Goal: Task Accomplishment & Management: Use online tool/utility

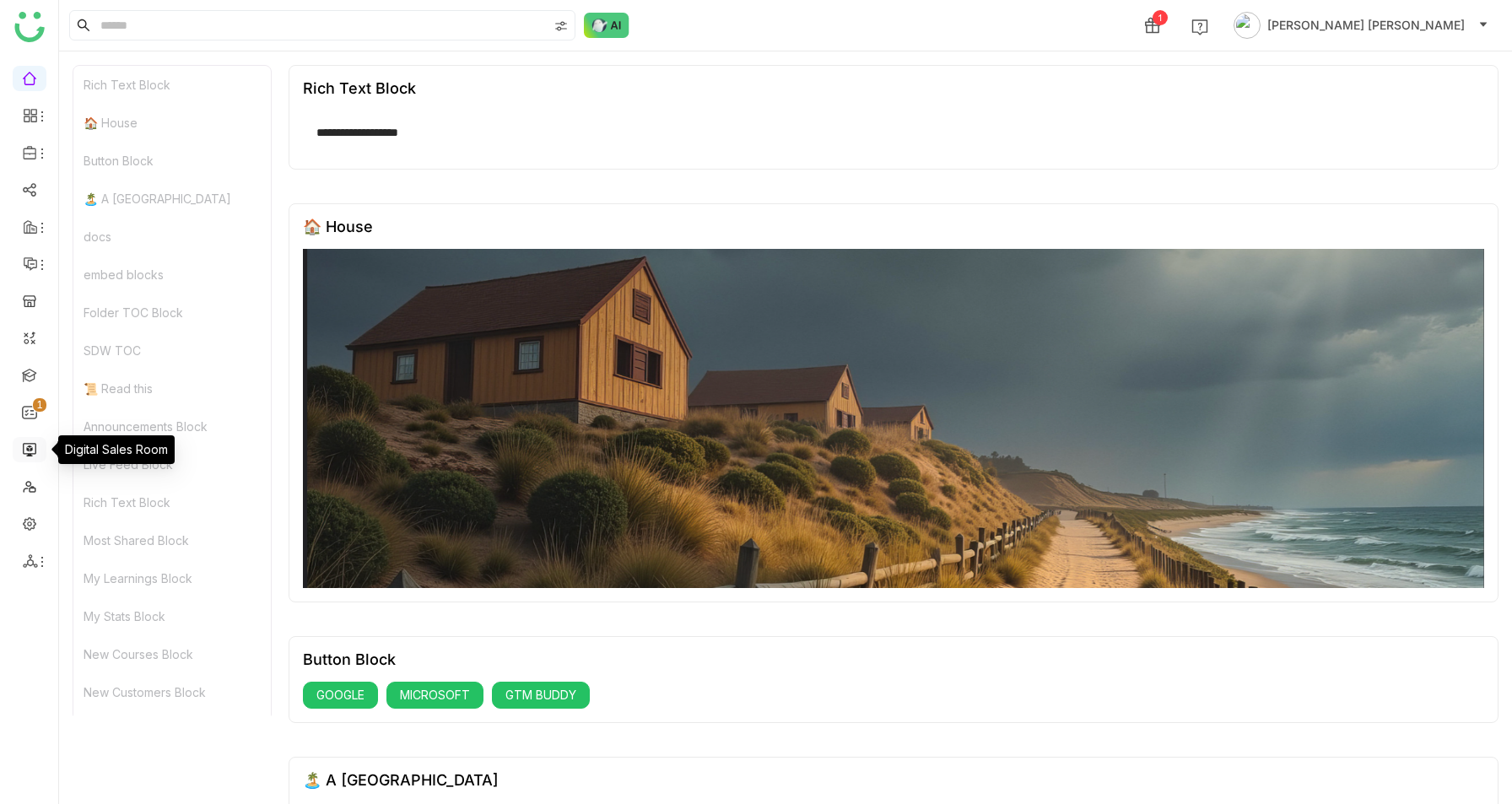
click at [27, 452] on link at bounding box center [29, 449] width 15 height 14
click at [34, 449] on link at bounding box center [29, 449] width 15 height 14
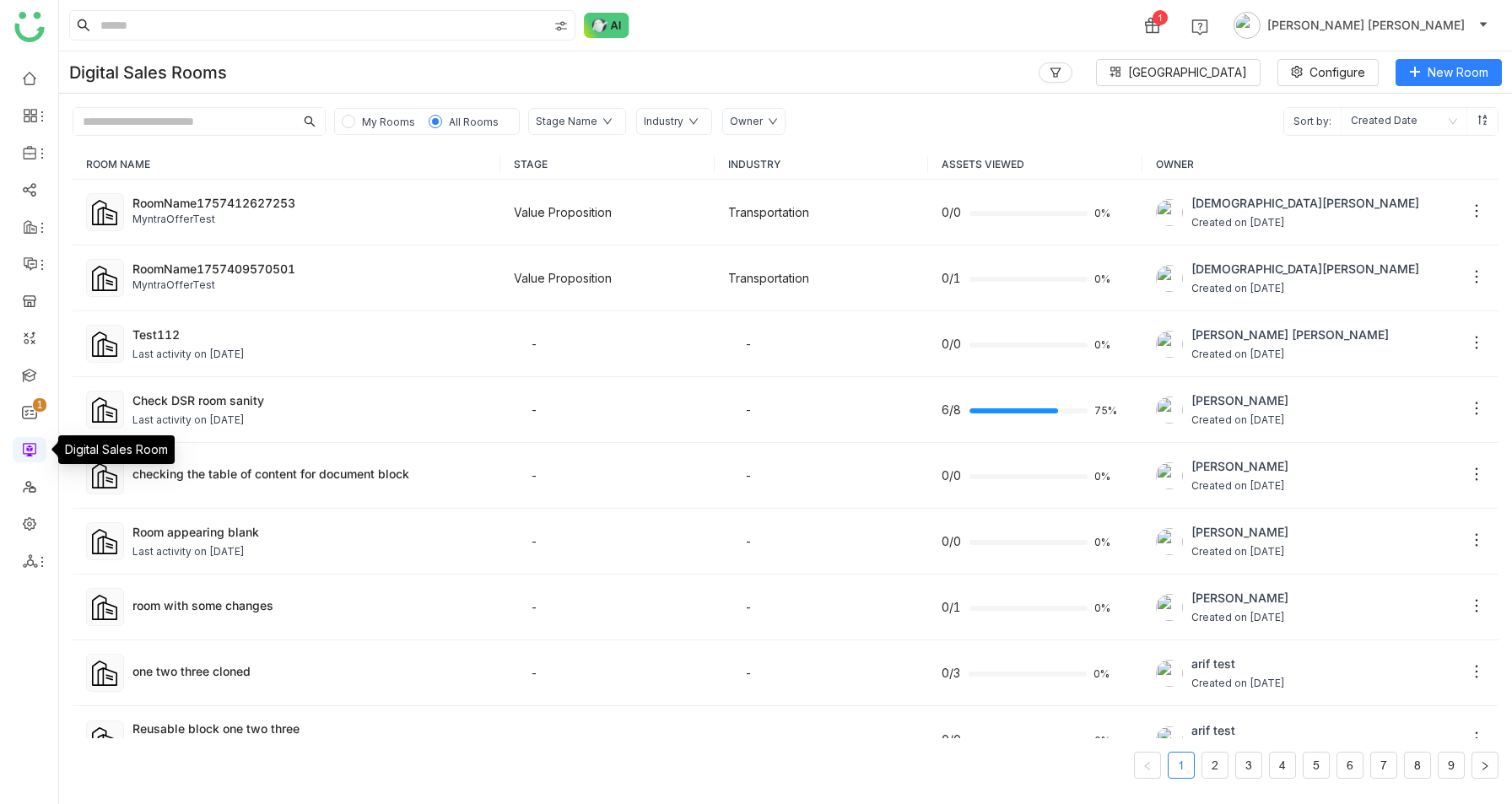
click at [34, 449] on link at bounding box center [29, 449] width 15 height 14
click at [383, 252] on td "RoomName1757409570501 MyntraOfferTest" at bounding box center [286, 278] width 428 height 66
click at [307, 423] on div "Last activity on [DATE]" at bounding box center [310, 421] width 354 height 16
click at [177, 403] on div "Check DSR room sanity" at bounding box center [310, 400] width 354 height 18
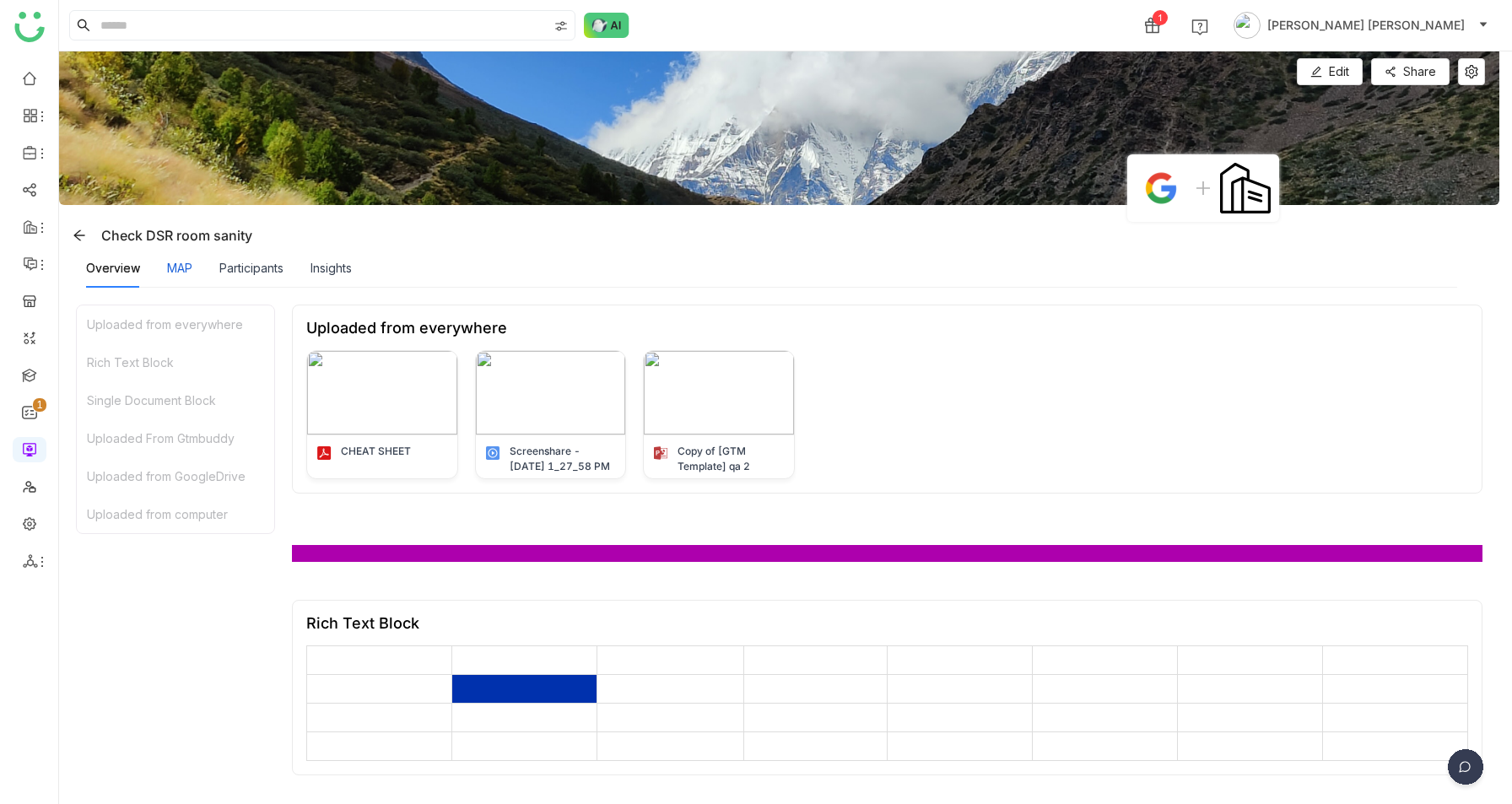
click at [186, 269] on div "MAP" at bounding box center [180, 268] width 25 height 19
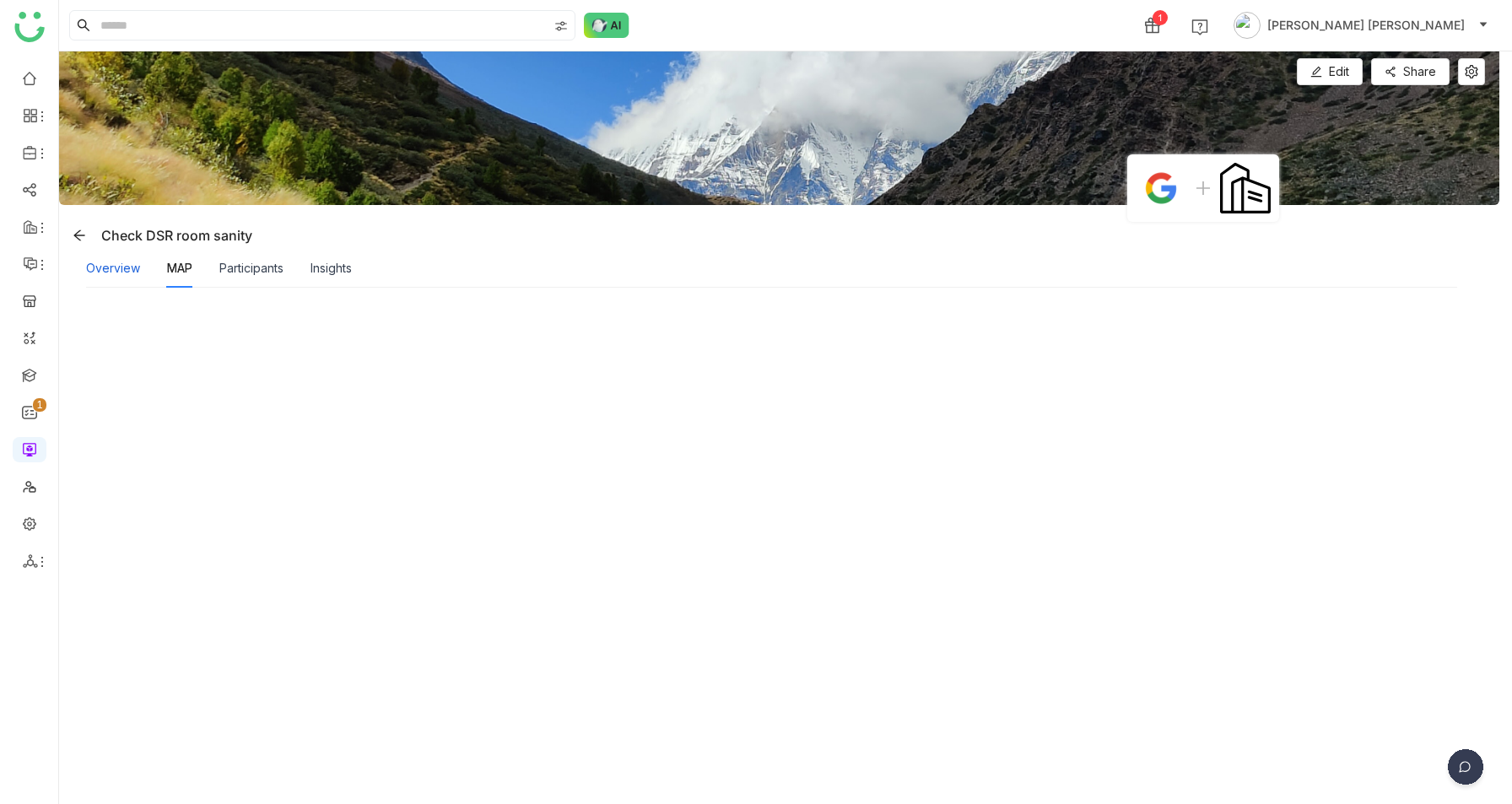
click at [95, 263] on div "Overview" at bounding box center [113, 268] width 54 height 19
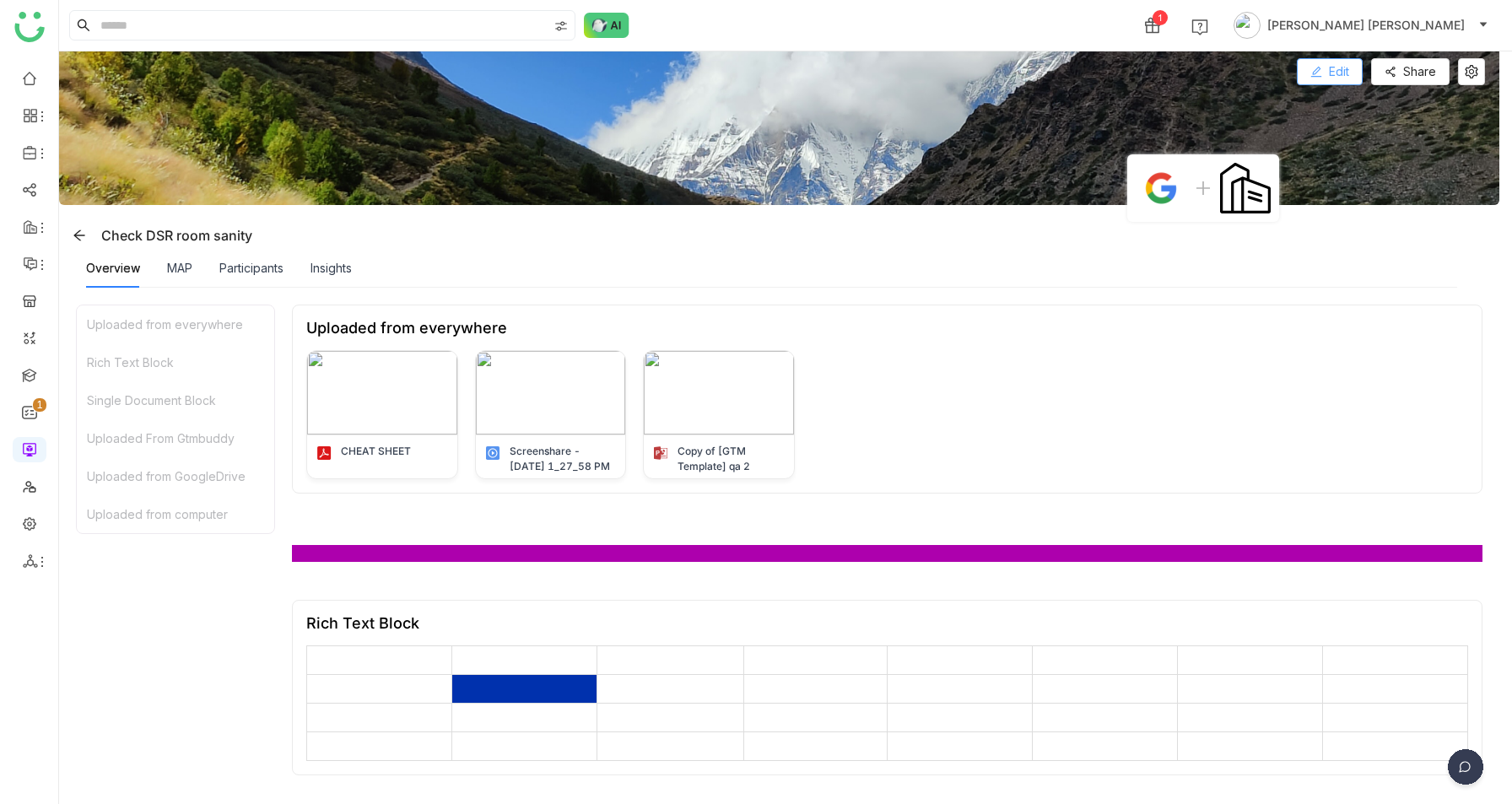
click at [1322, 66] on icon at bounding box center [1316, 71] width 12 height 12
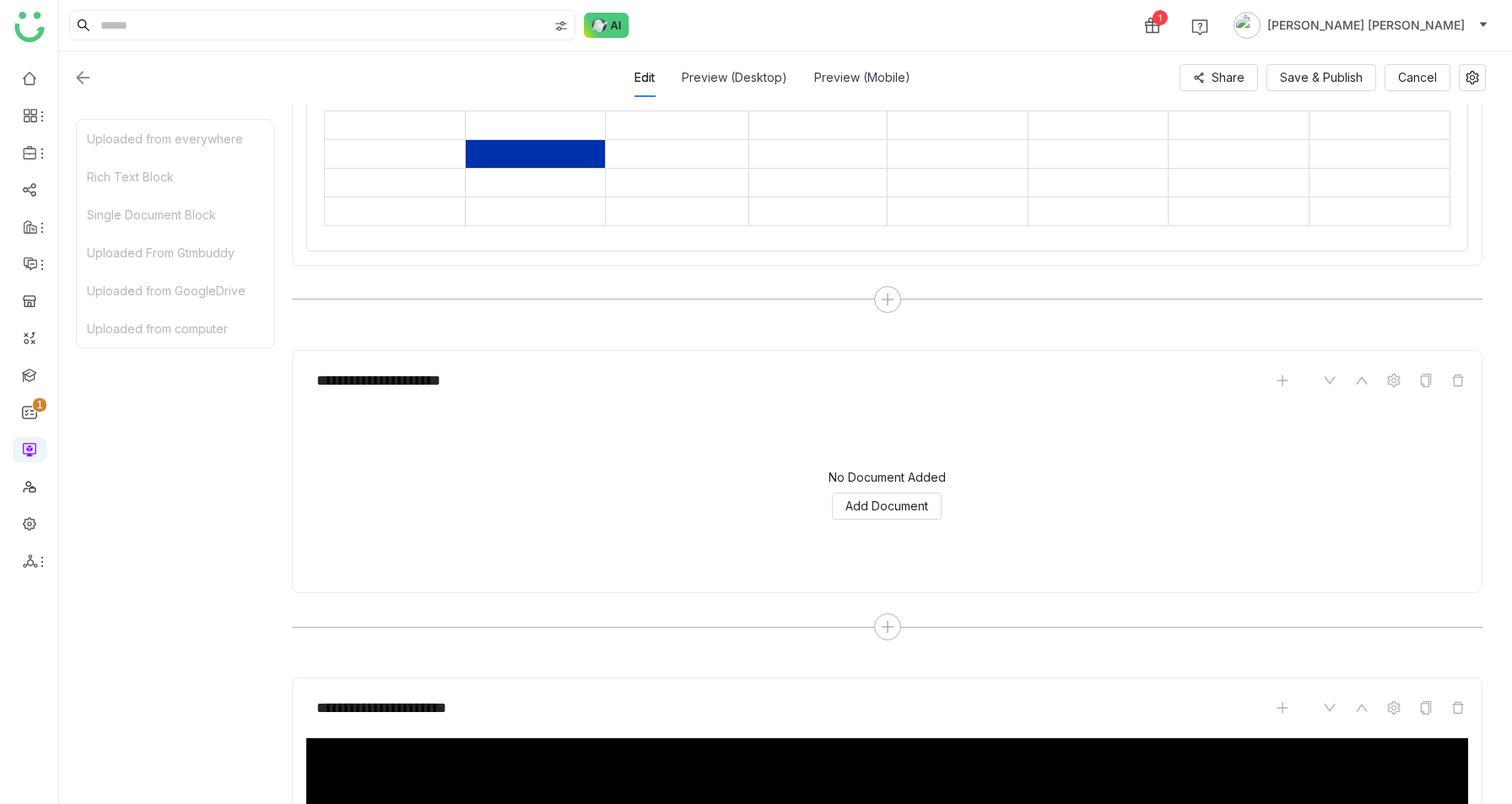
scroll to position [790, 0]
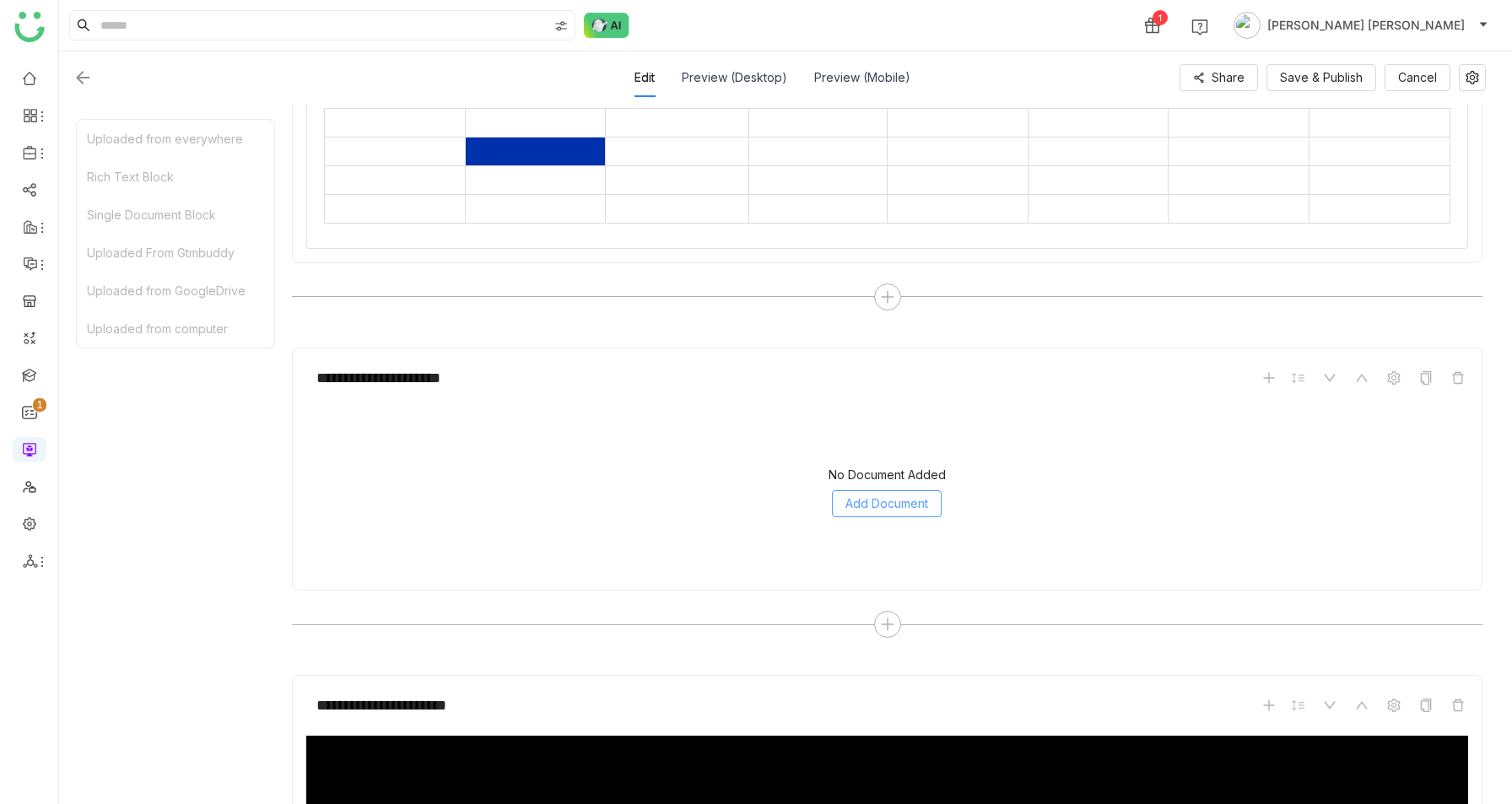
click at [886, 491] on button "Add Document" at bounding box center [886, 504] width 109 height 27
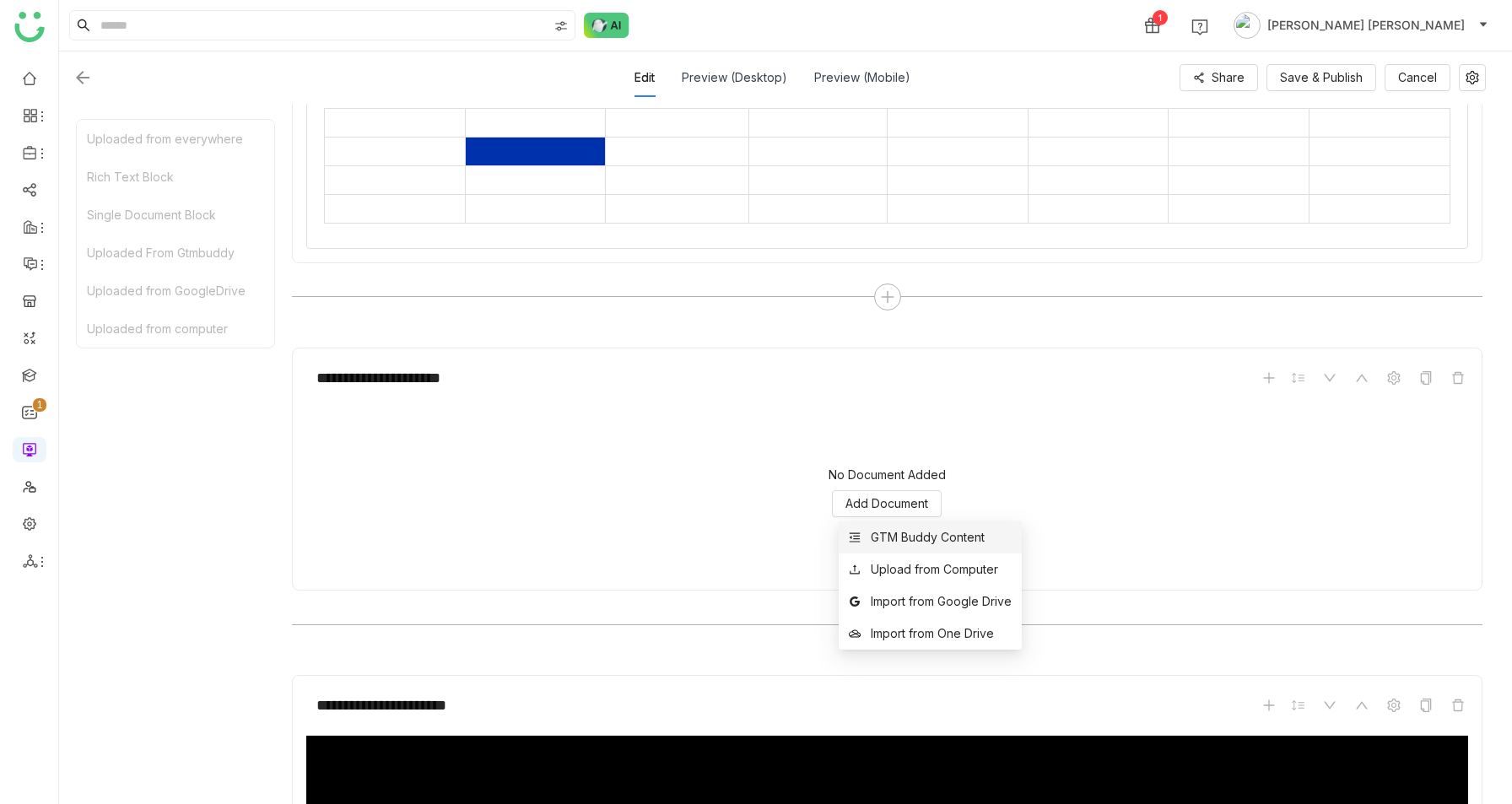
click at [884, 530] on div "GTM Buddy Content" at bounding box center [928, 538] width 114 height 19
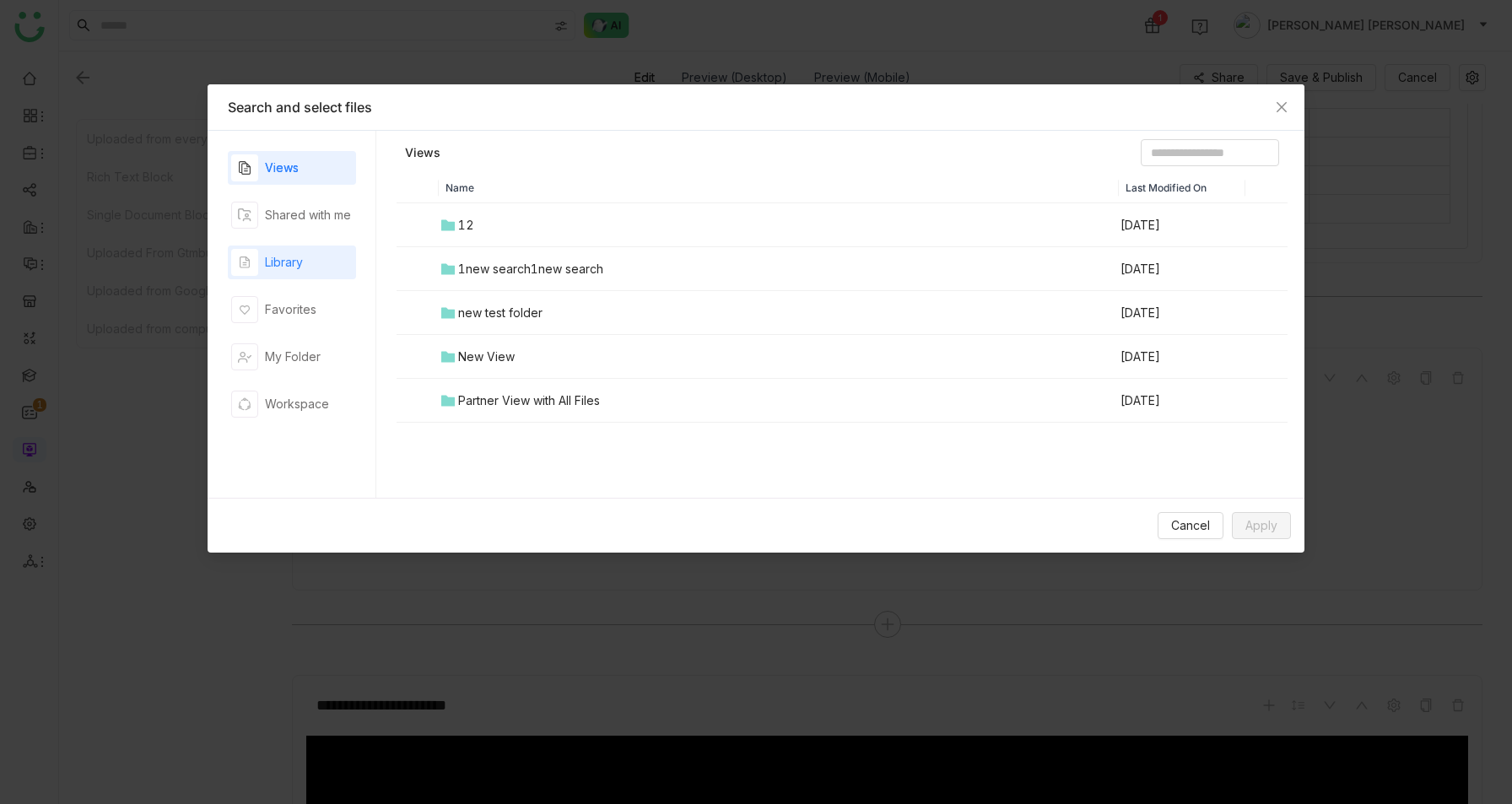
click at [308, 253] on div "Library" at bounding box center [292, 262] width 128 height 33
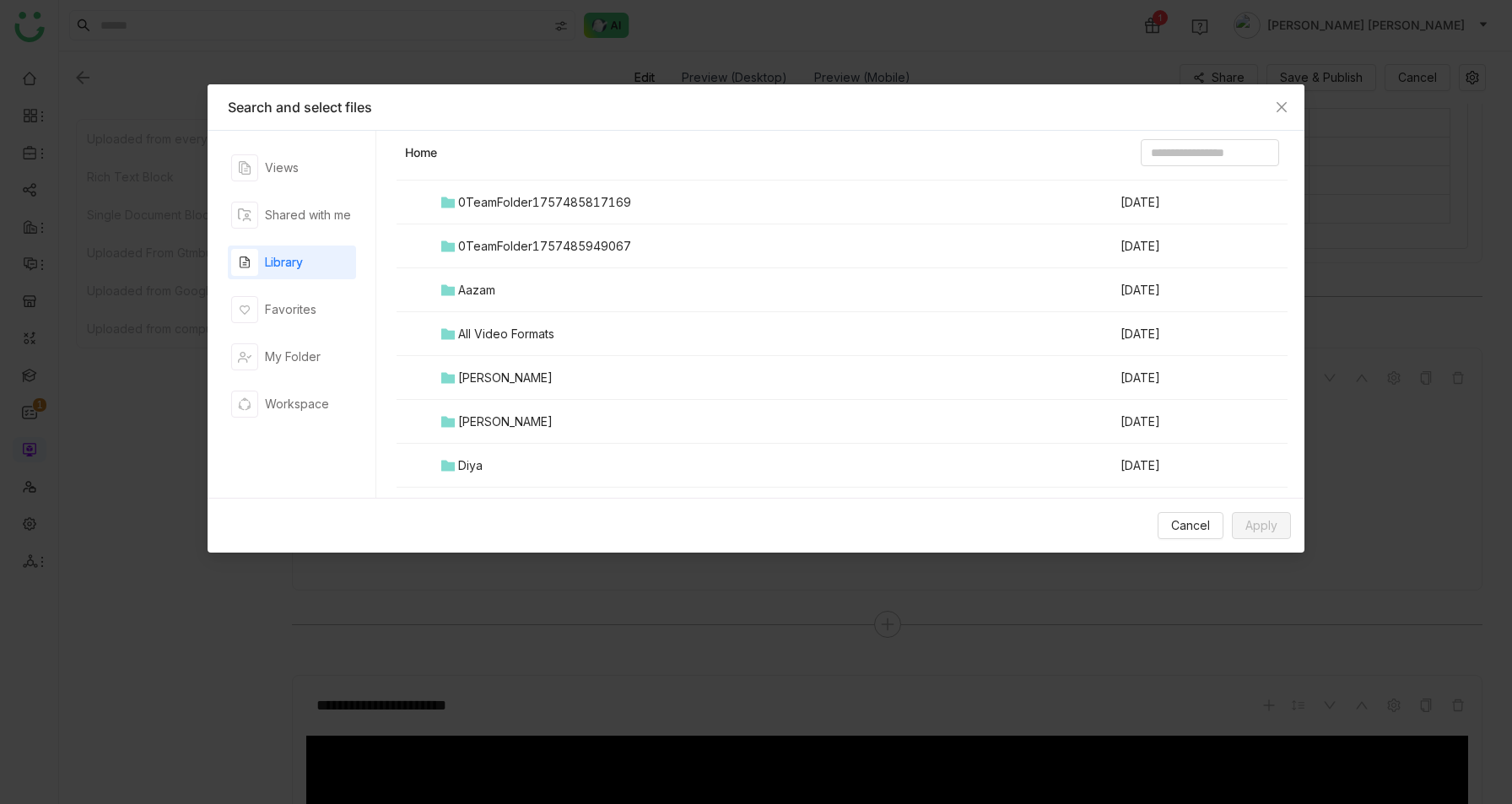
scroll to position [333, 0]
click at [584, 367] on td "📚 Machine Learning" at bounding box center [779, 374] width 680 height 44
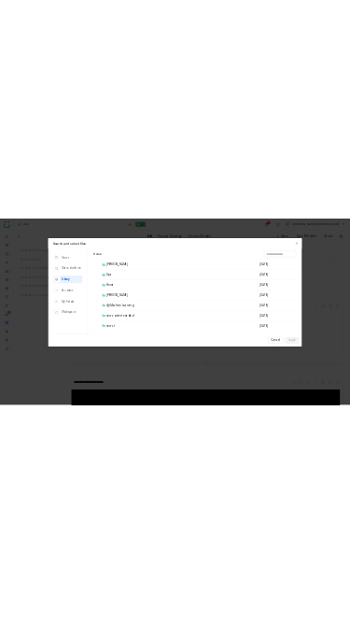
scroll to position [0, 0]
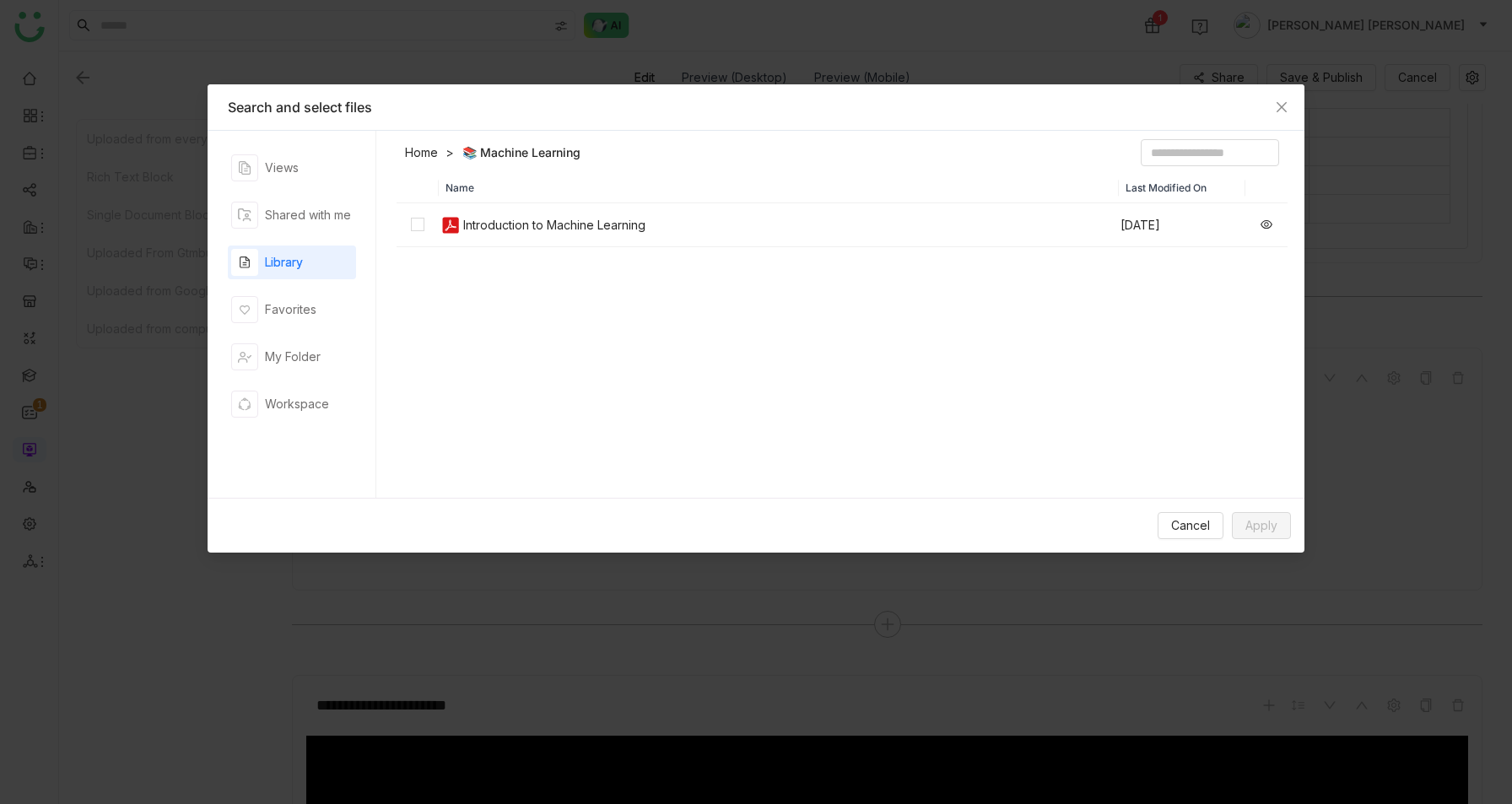
click at [593, 222] on div "Introduction to Machine Learning" at bounding box center [555, 225] width 182 height 19
click at [1267, 519] on span "Apply" at bounding box center [1261, 526] width 32 height 19
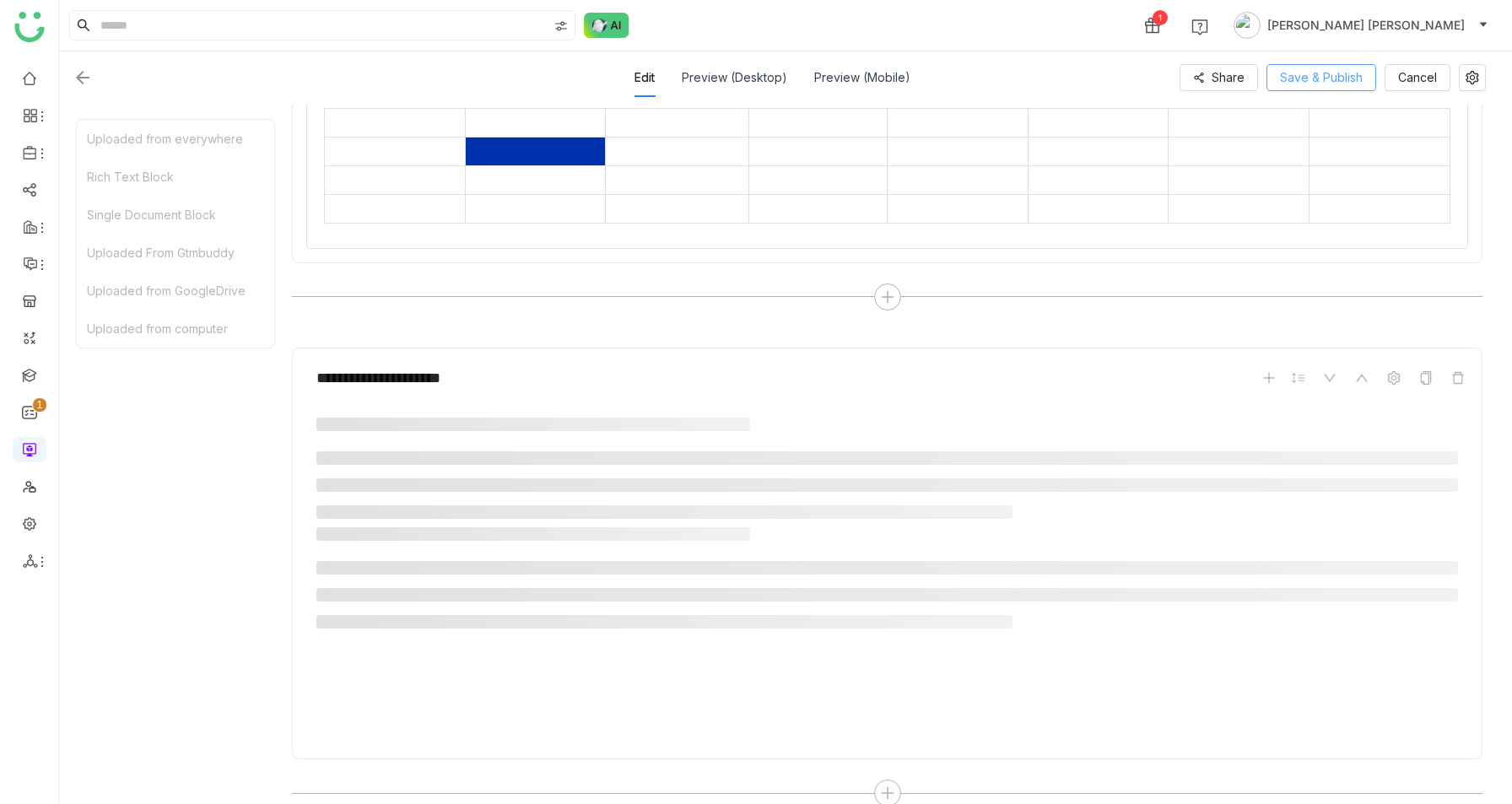
click at [1320, 76] on span "Save & Publish" at bounding box center [1321, 78] width 83 height 19
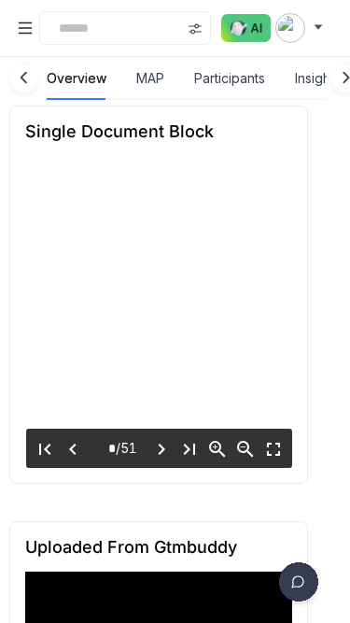
scroll to position [977, 9]
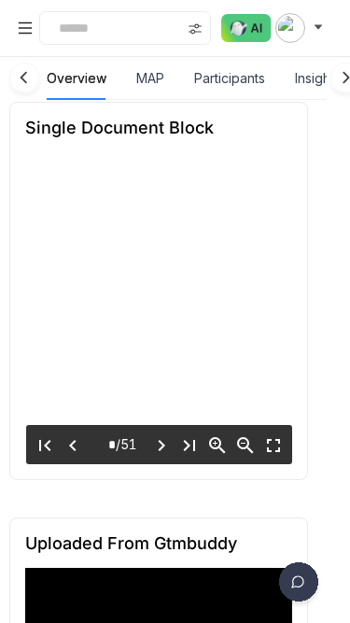
type input "*"
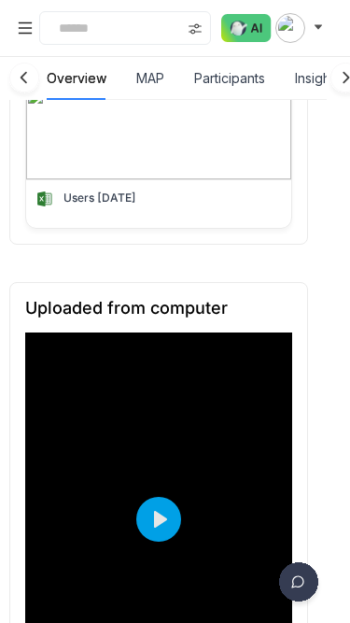
scroll to position [2545, 9]
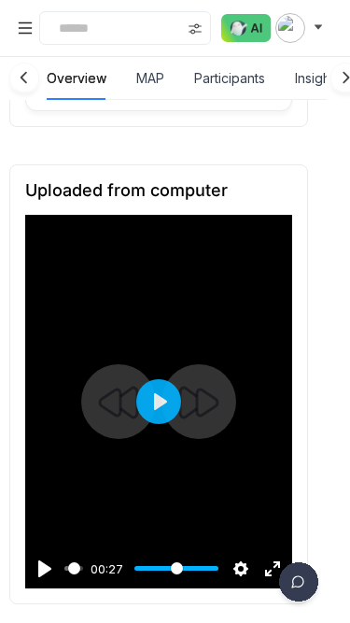
click at [226, 296] on div at bounding box center [158, 402] width 267 height 374
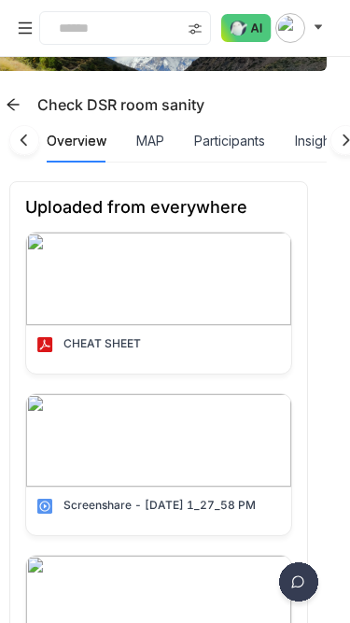
scroll to position [0, 9]
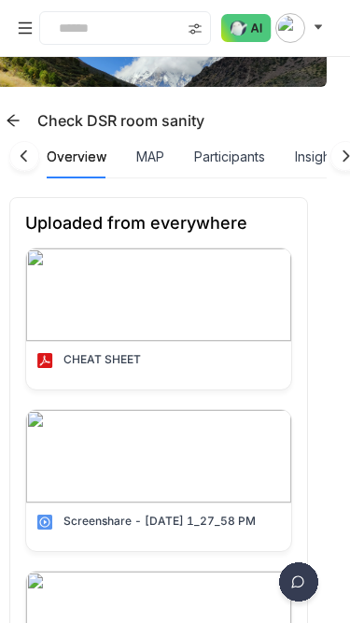
click at [108, 287] on img at bounding box center [158, 294] width 265 height 92
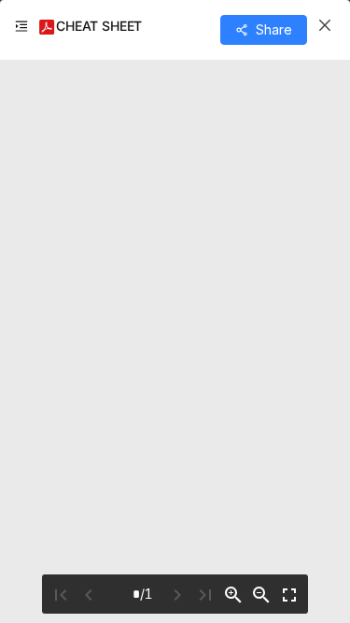
click at [330, 27] on icon "Close" at bounding box center [325, 25] width 15 height 15
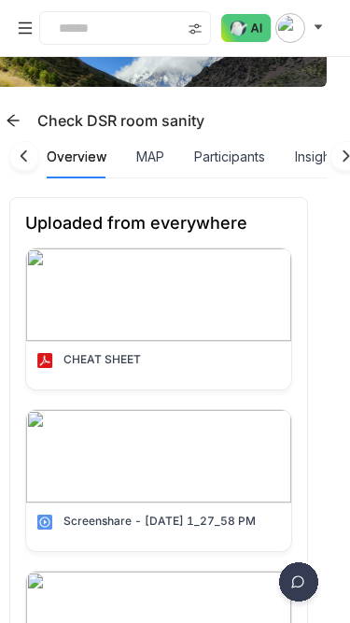
click at [132, 317] on img at bounding box center [158, 294] width 265 height 92
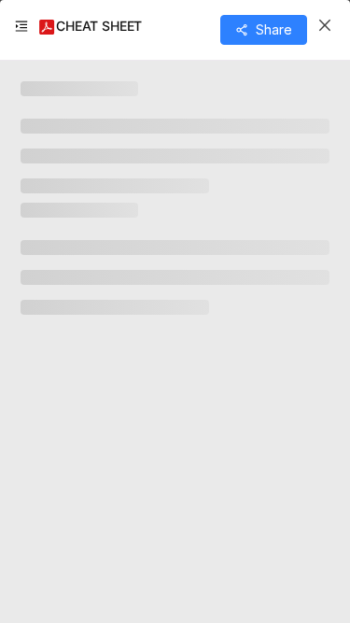
click at [318, 28] on icon "Close" at bounding box center [325, 25] width 15 height 15
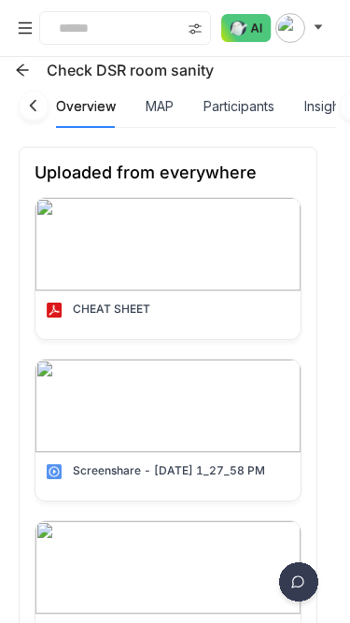
scroll to position [7, 0]
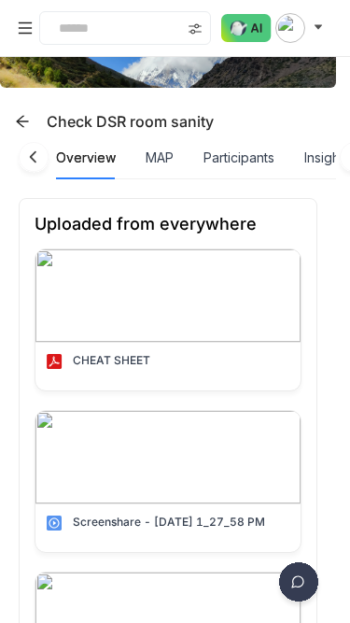
click at [124, 292] on img at bounding box center [167, 295] width 265 height 92
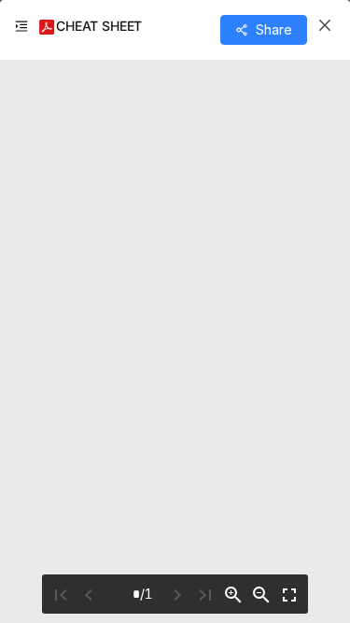
click at [321, 24] on icon "Close" at bounding box center [325, 25] width 15 height 15
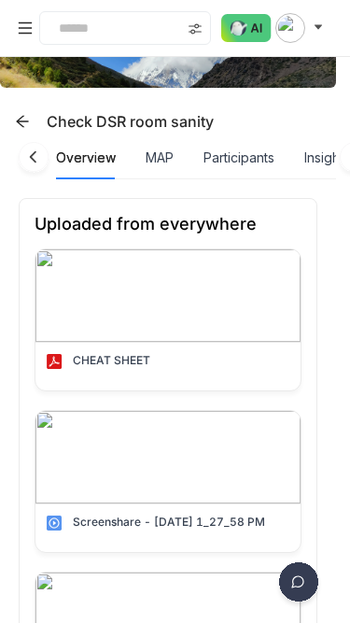
scroll to position [236, 0]
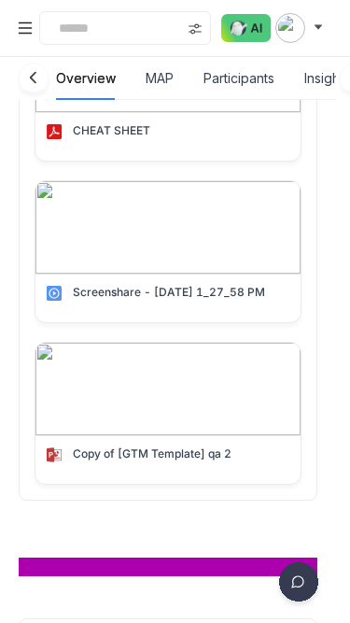
click at [163, 416] on img at bounding box center [167, 389] width 265 height 92
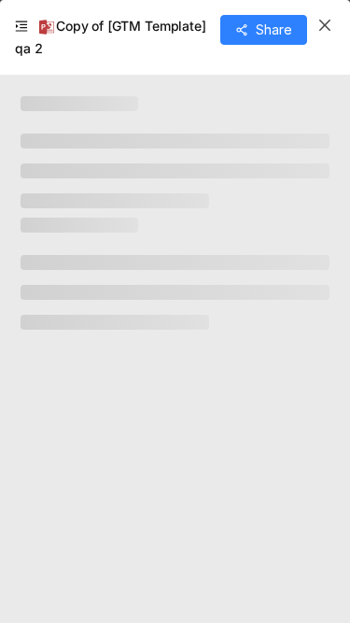
scroll to position [15, 0]
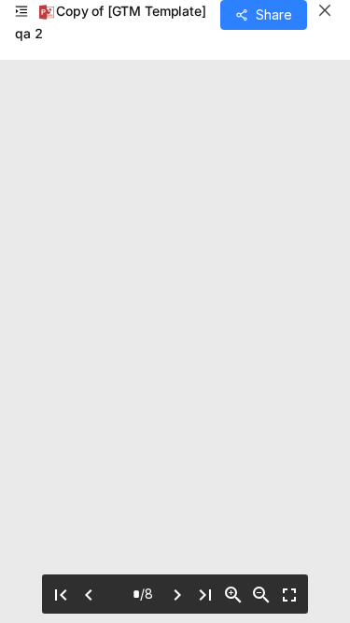
type input "*"
click at [326, 16] on icon "Close" at bounding box center [325, 10] width 15 height 15
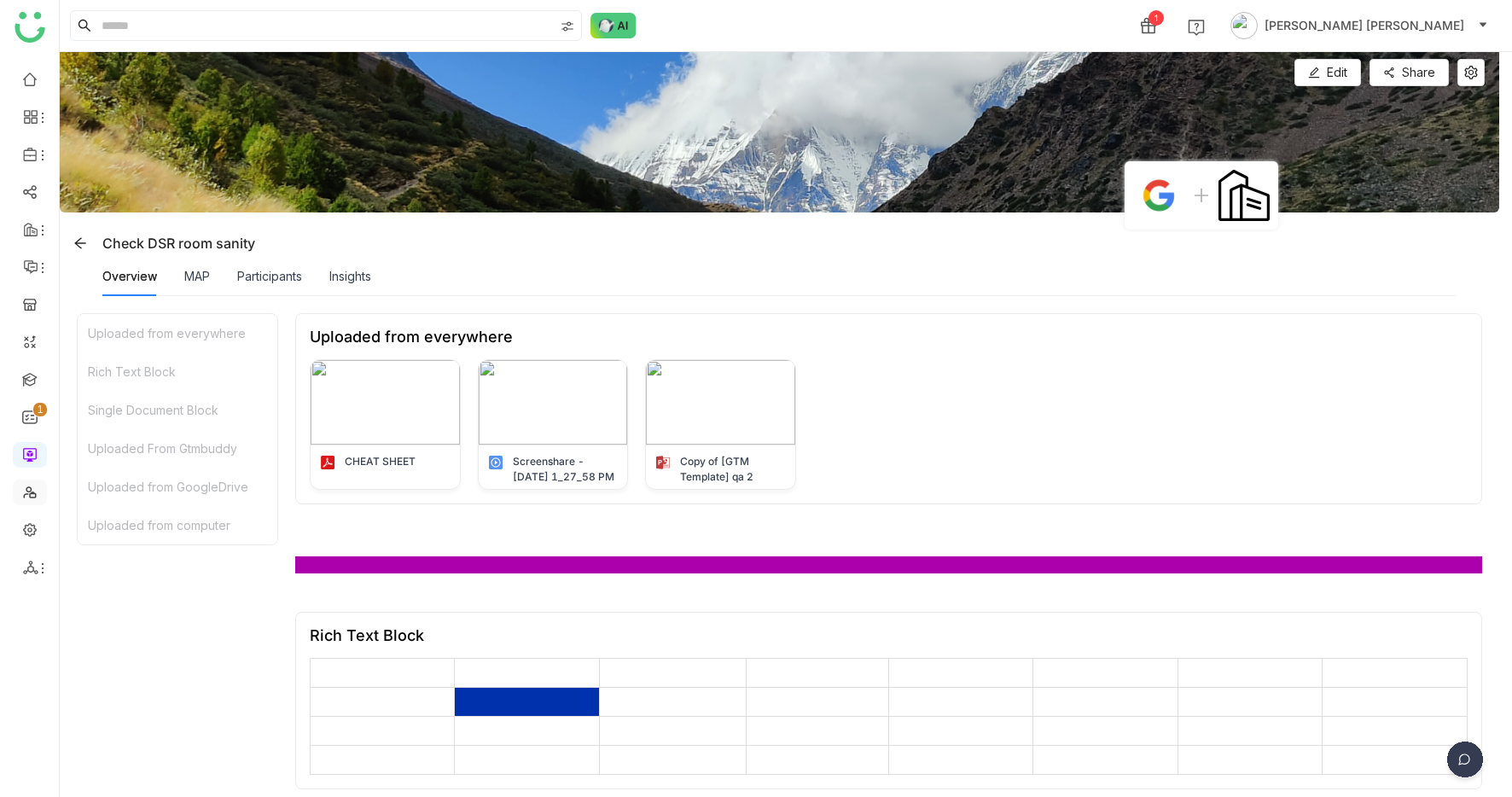
click at [28, 499] on link at bounding box center [29, 492] width 16 height 15
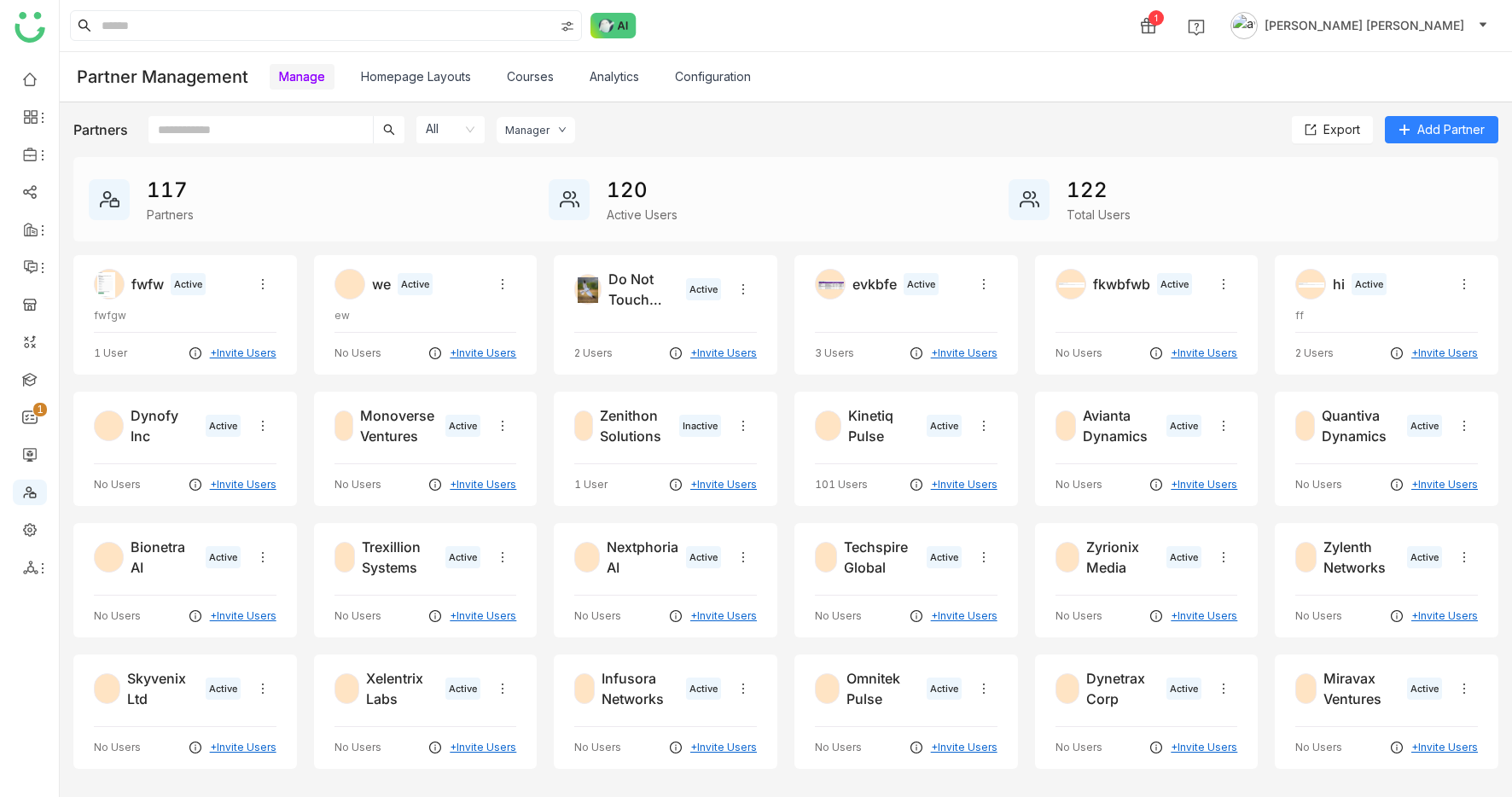
click at [1397, 15] on button "[PERSON_NAME] [PERSON_NAME]" at bounding box center [1359, 26] width 265 height 27
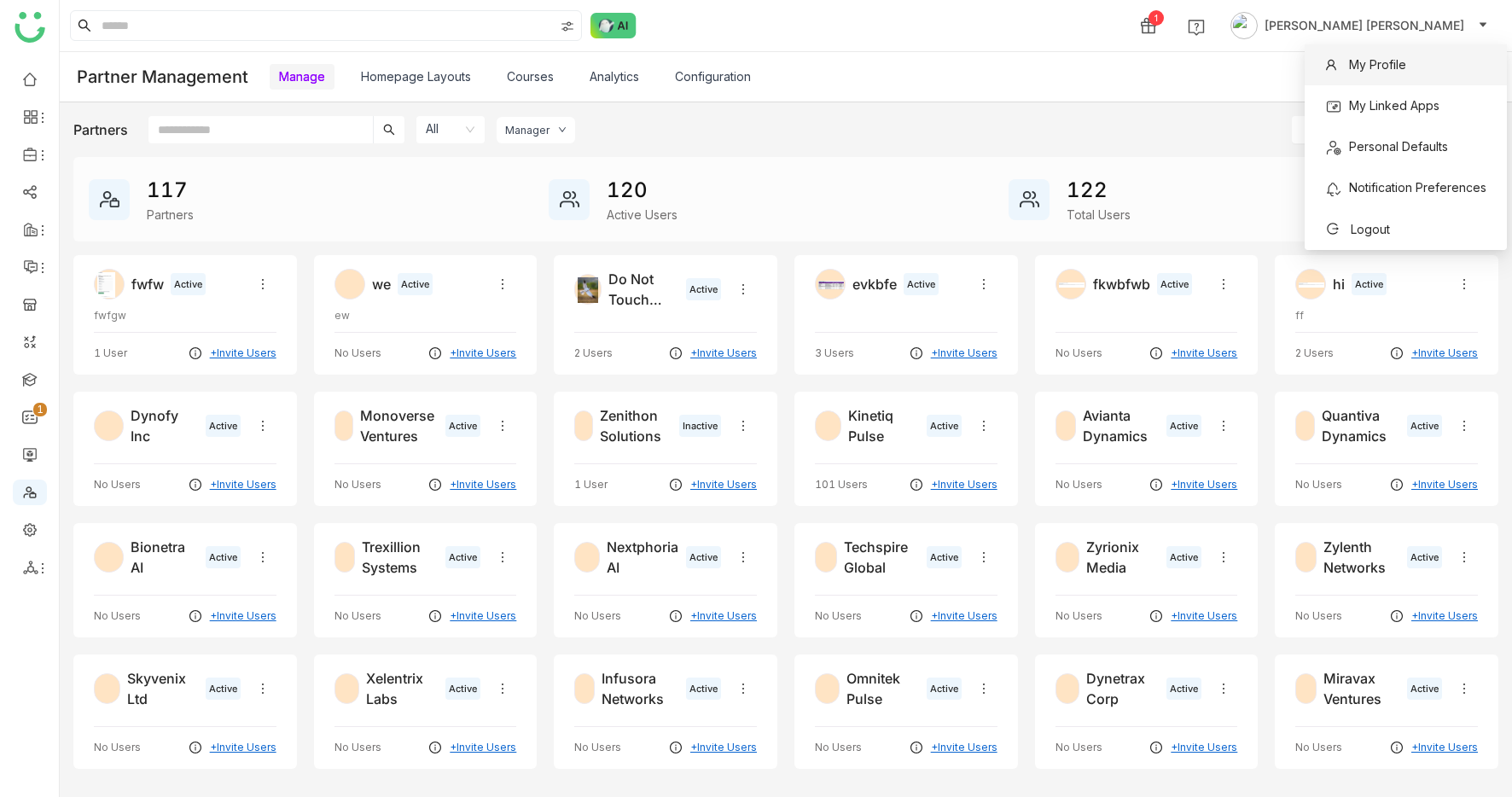
click at [1376, 61] on span "My Profile" at bounding box center [1378, 65] width 58 height 15
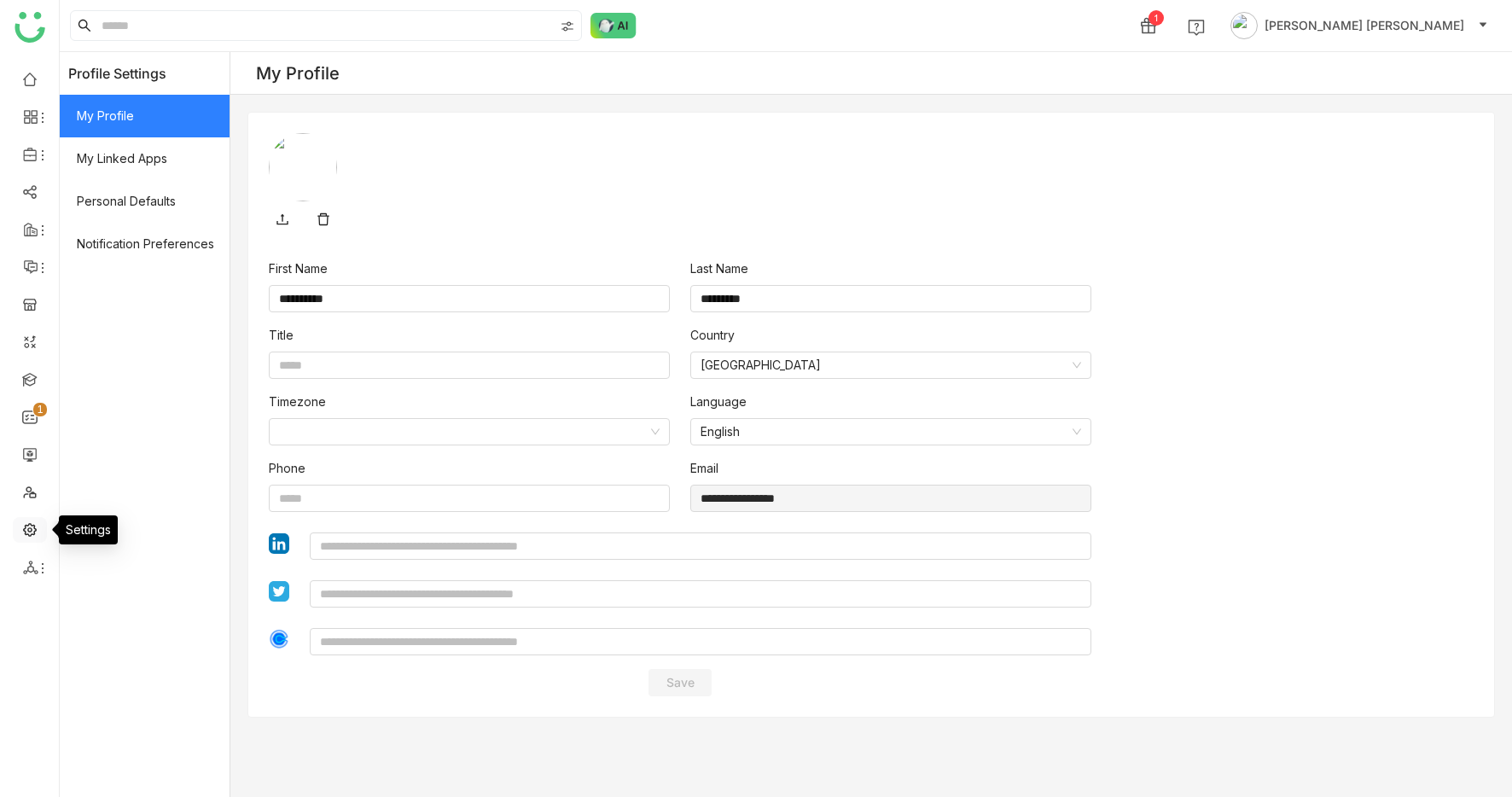
click at [24, 532] on link at bounding box center [29, 529] width 16 height 15
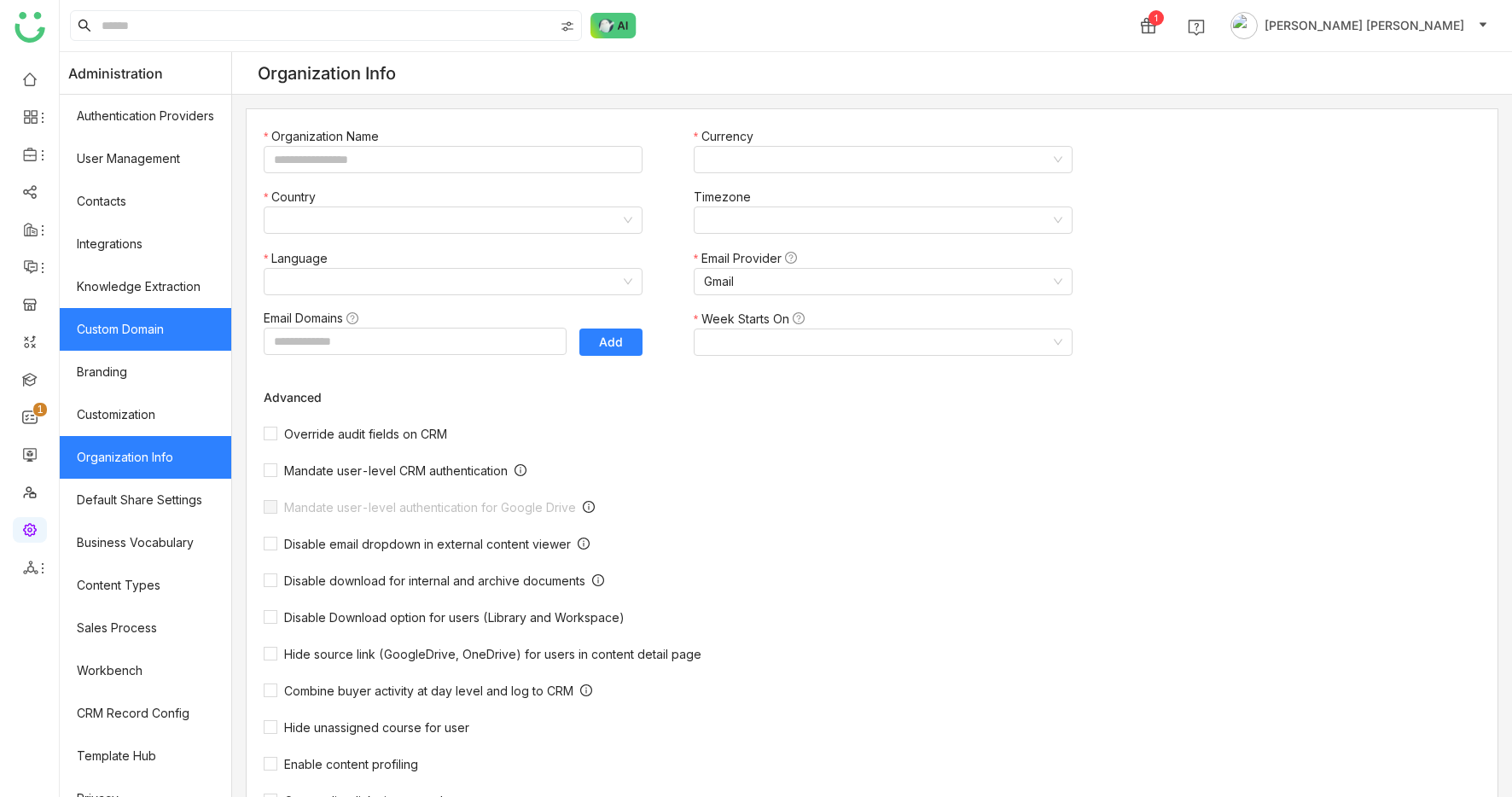
type input "*******"
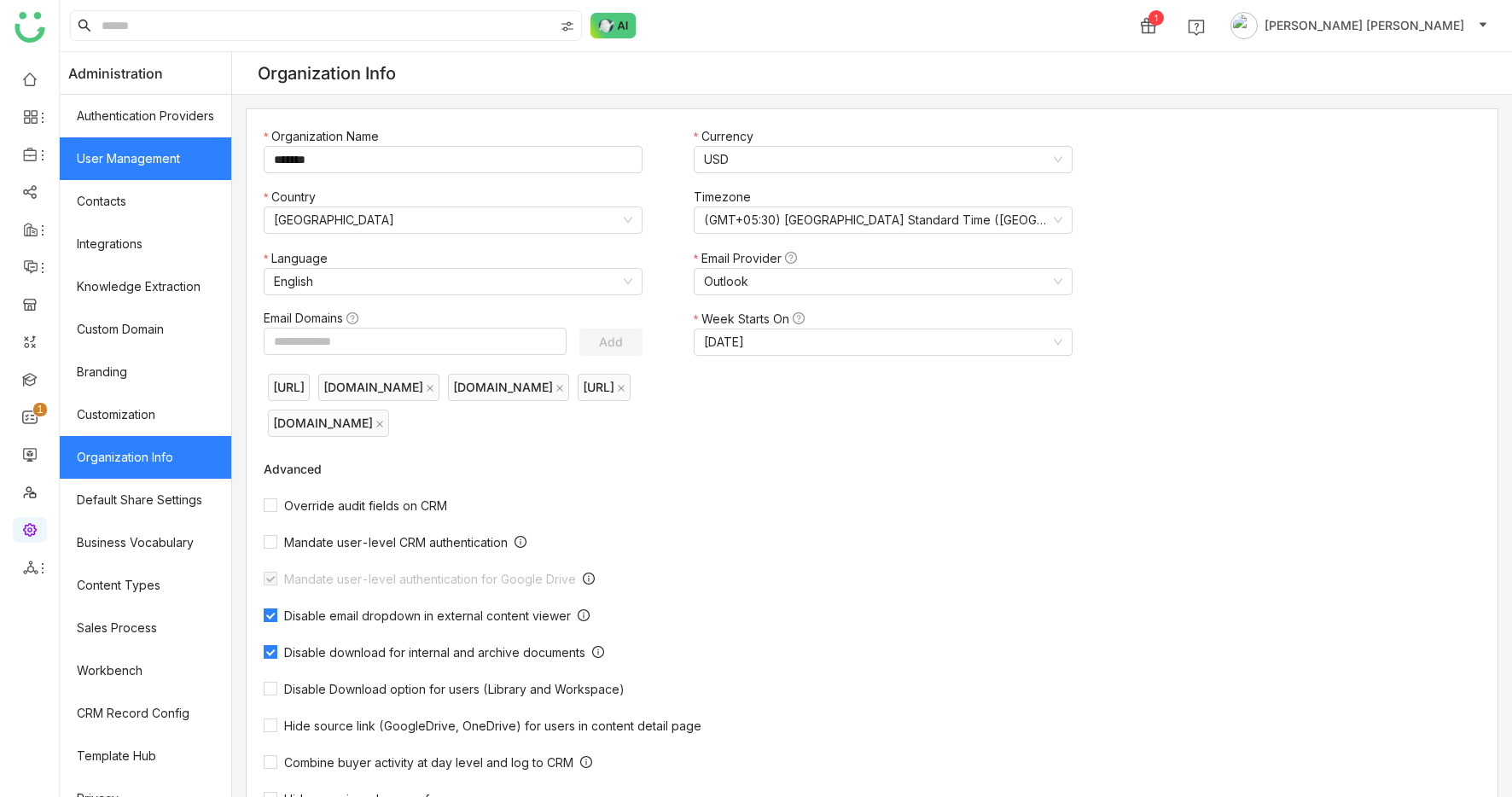
click at [143, 166] on link "User Management" at bounding box center [145, 158] width 172 height 43
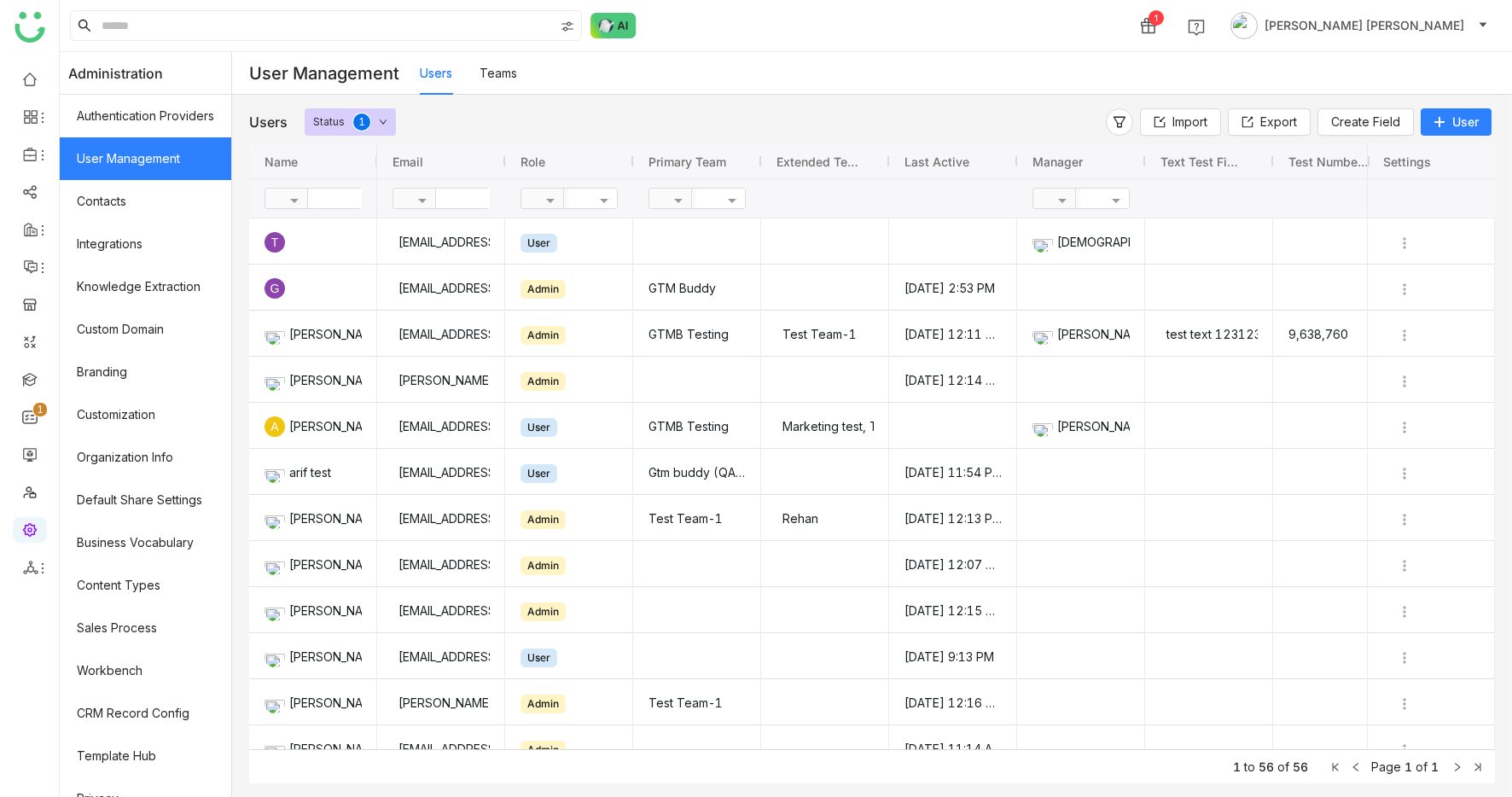
click at [459, 197] on input "text" at bounding box center [497, 197] width 123 height 19
type input "*"
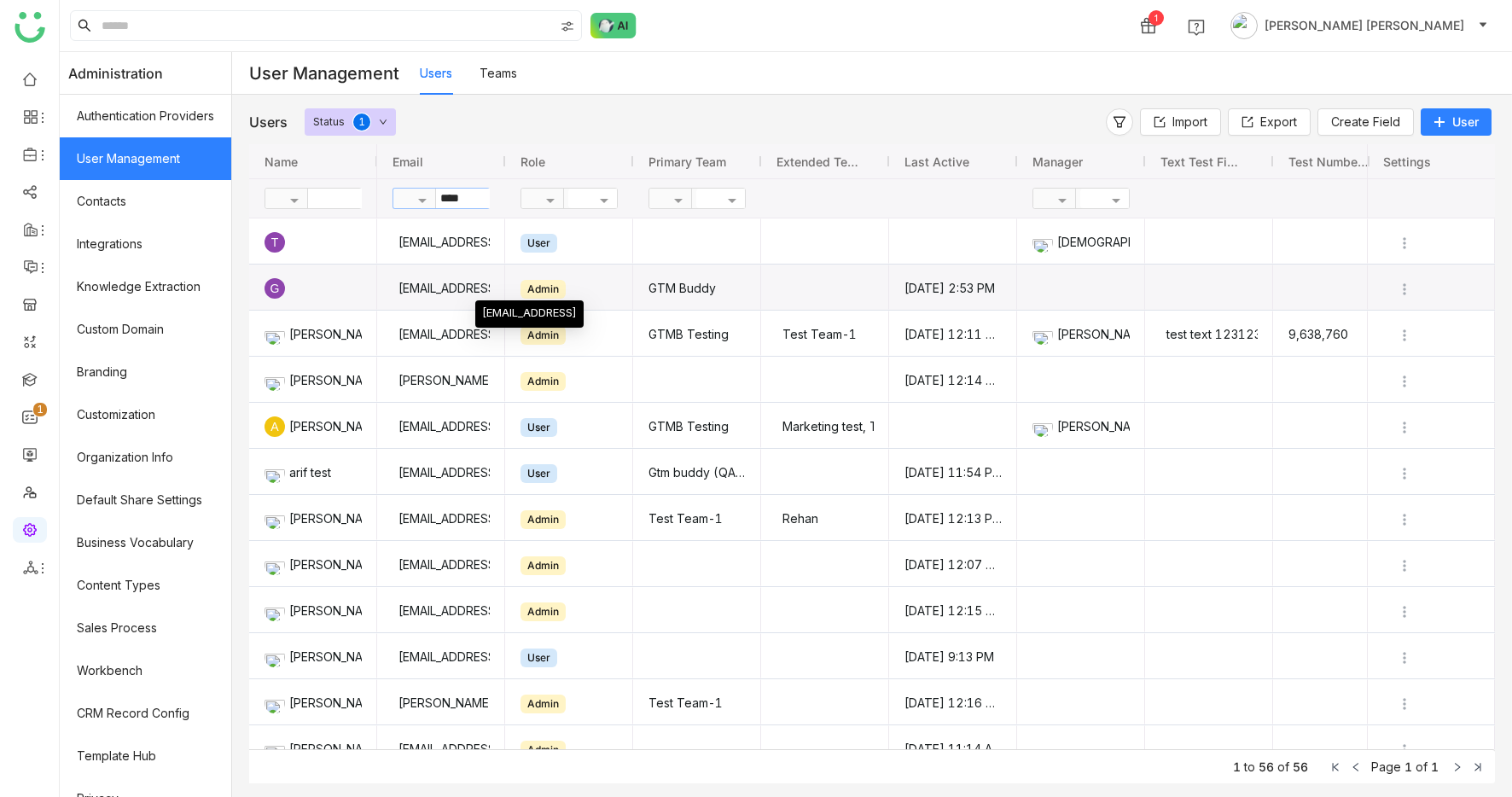
type input "****"
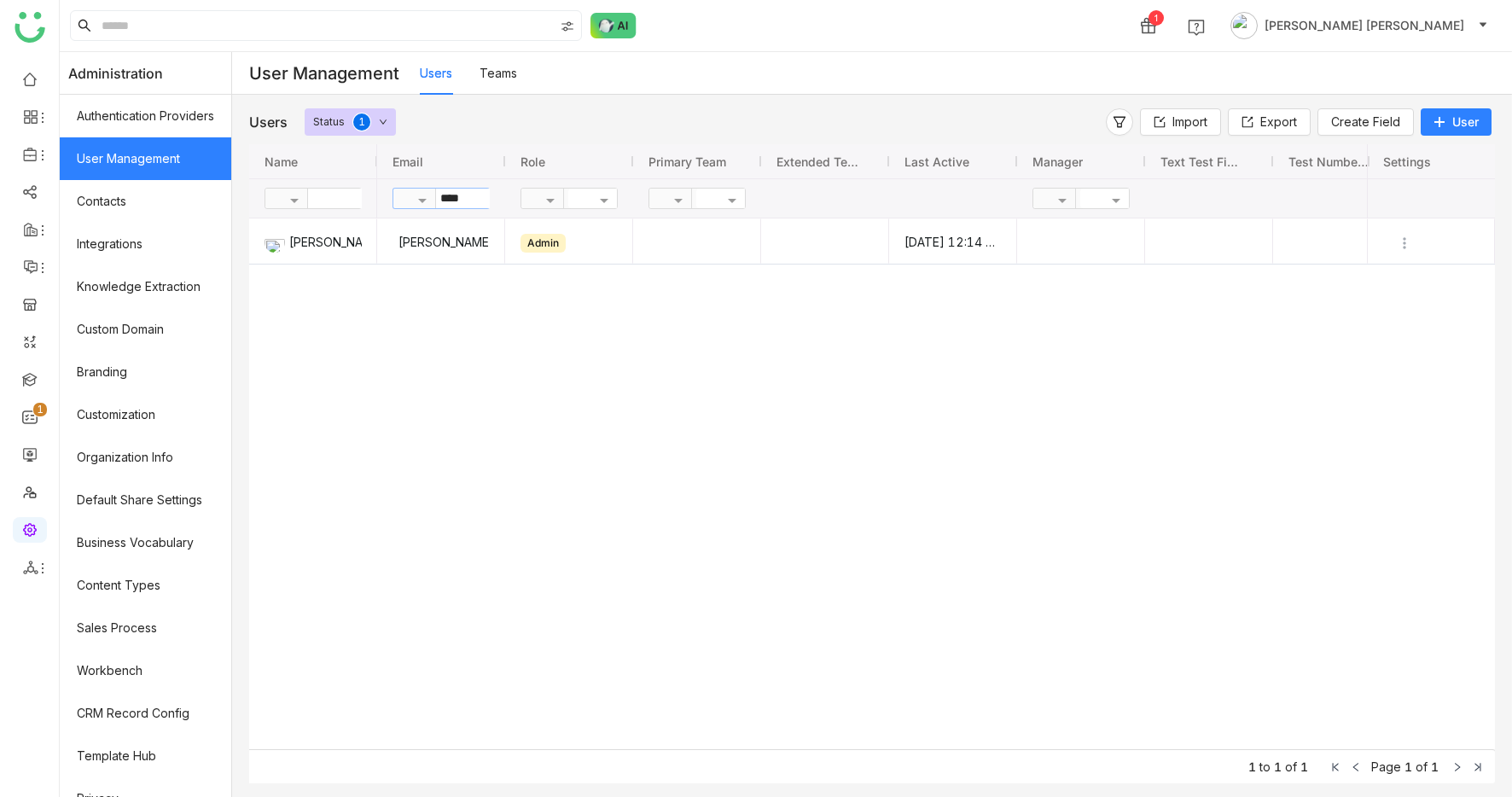
click at [384, 123] on icon at bounding box center [383, 122] width 8 height 8
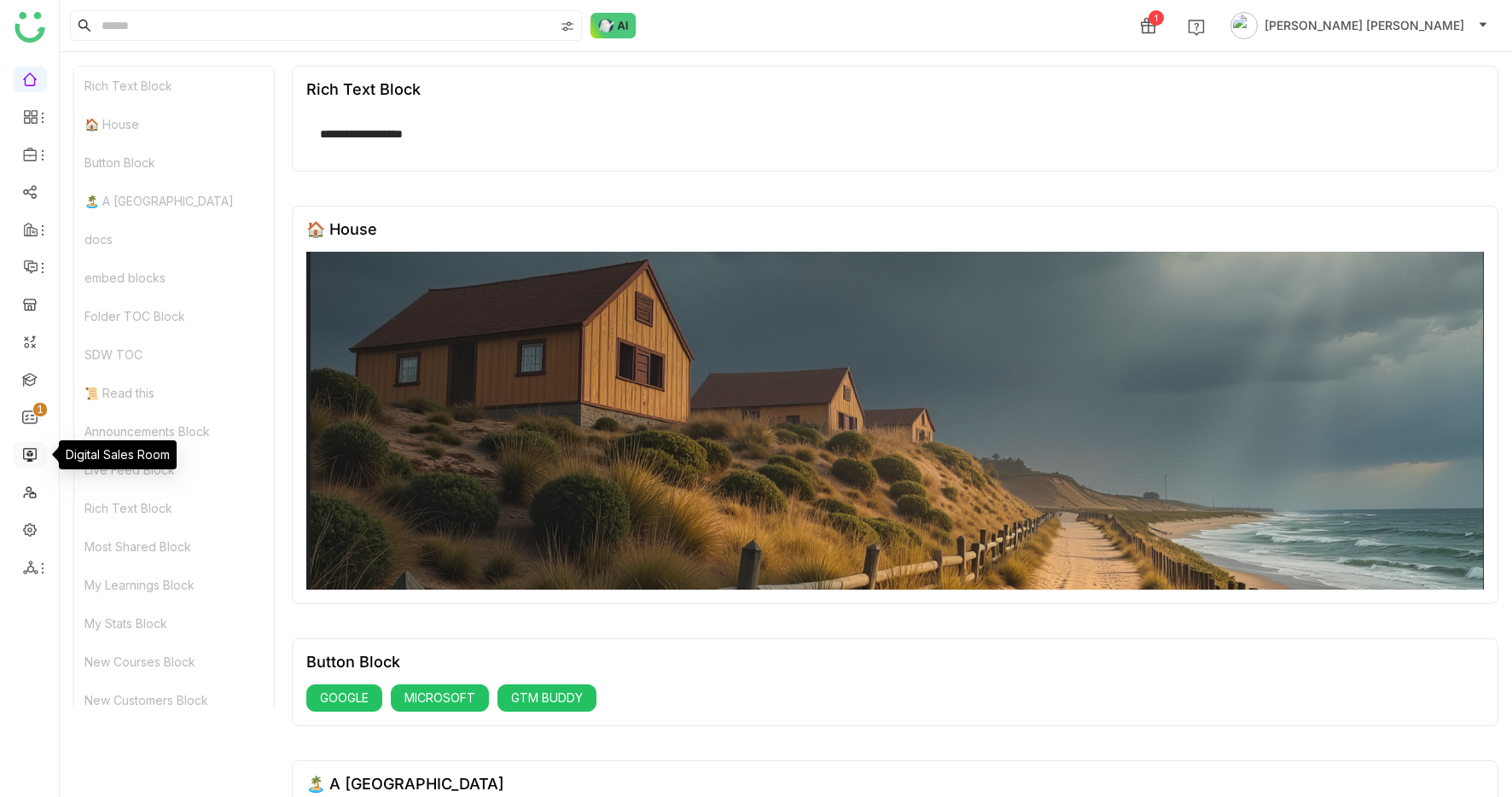
click at [26, 455] on link at bounding box center [29, 454] width 16 height 15
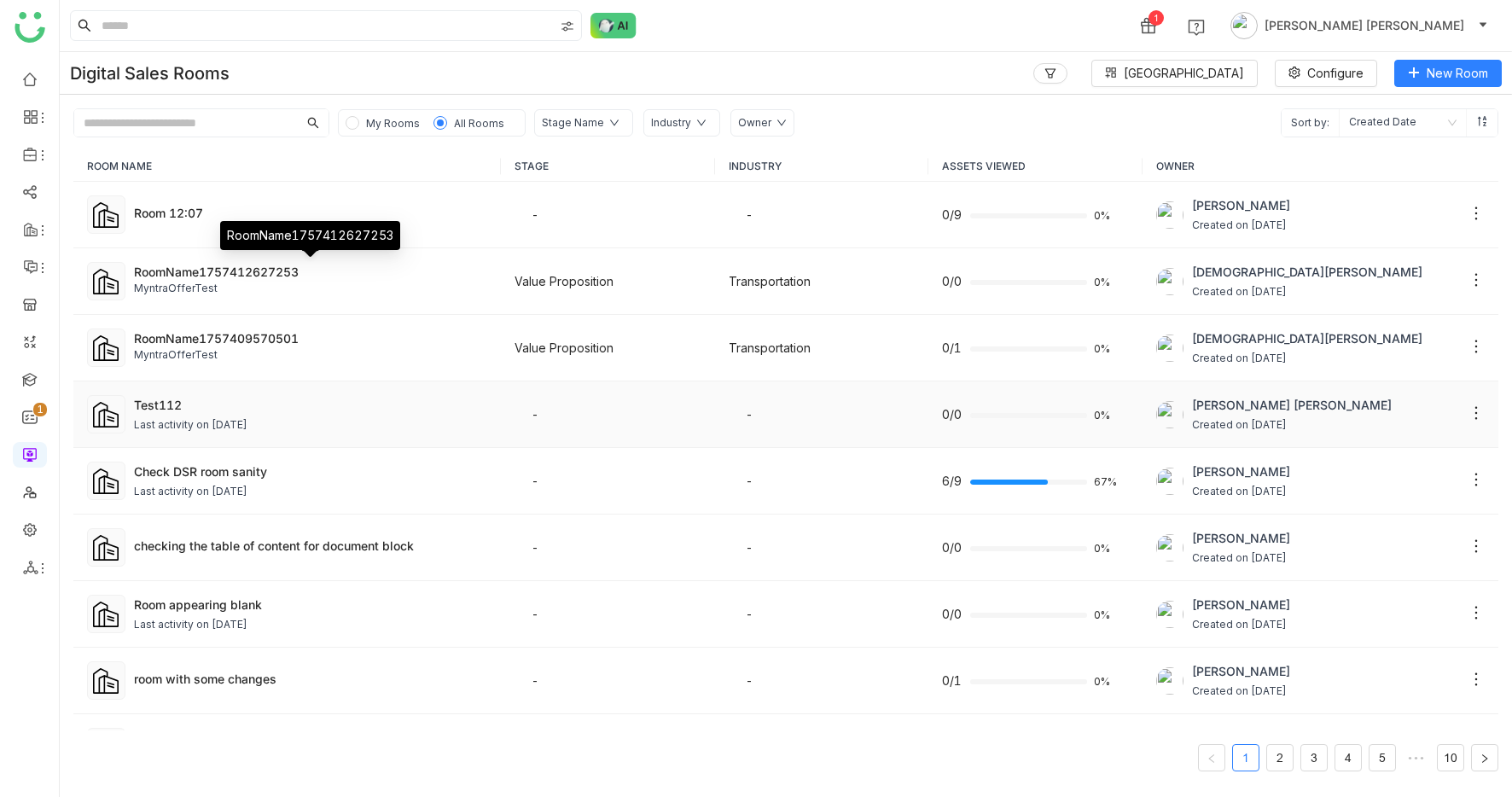
click at [249, 409] on div "Test112" at bounding box center [311, 405] width 354 height 18
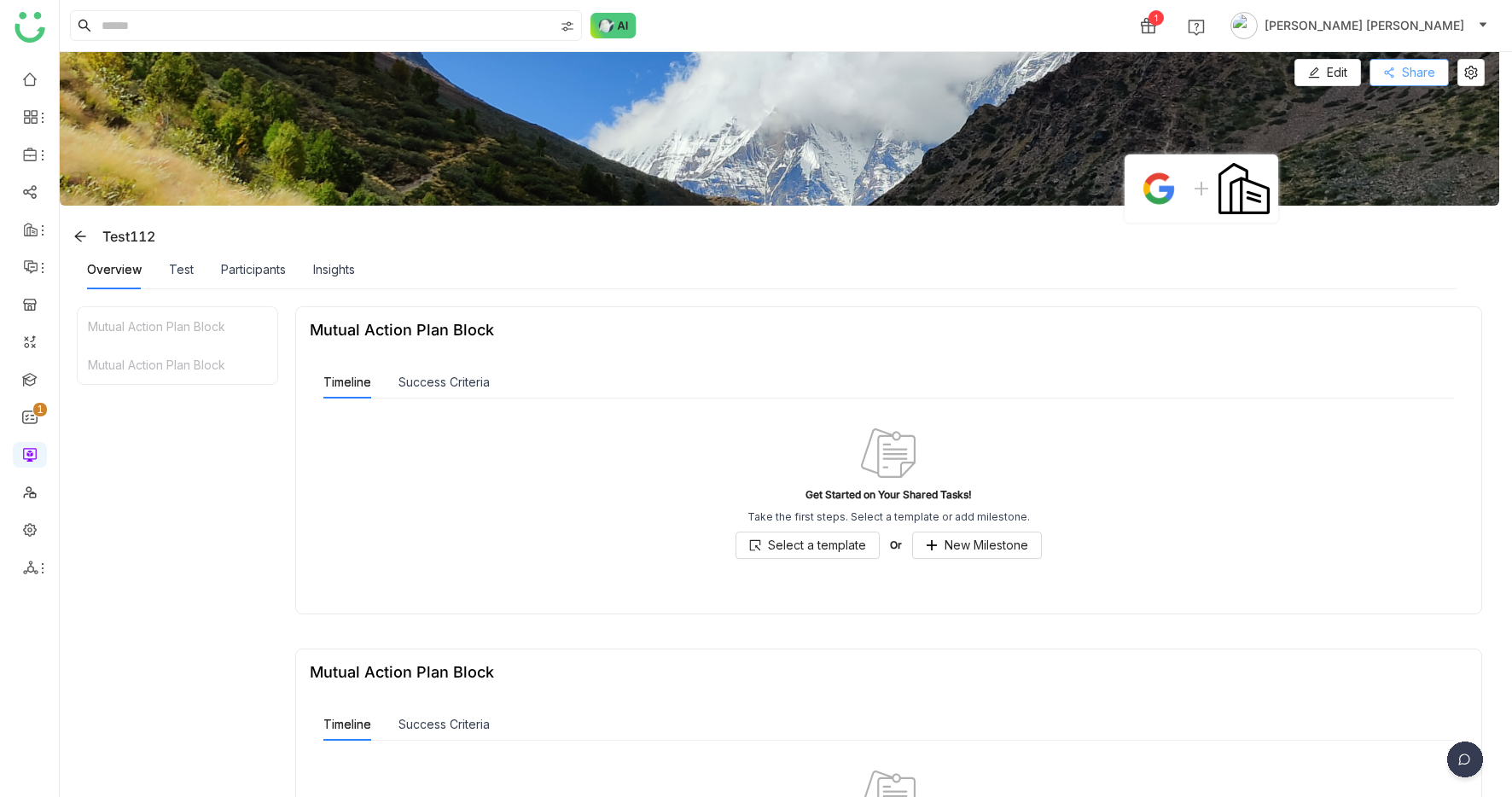
click at [1435, 69] on span "Share" at bounding box center [1419, 72] width 33 height 19
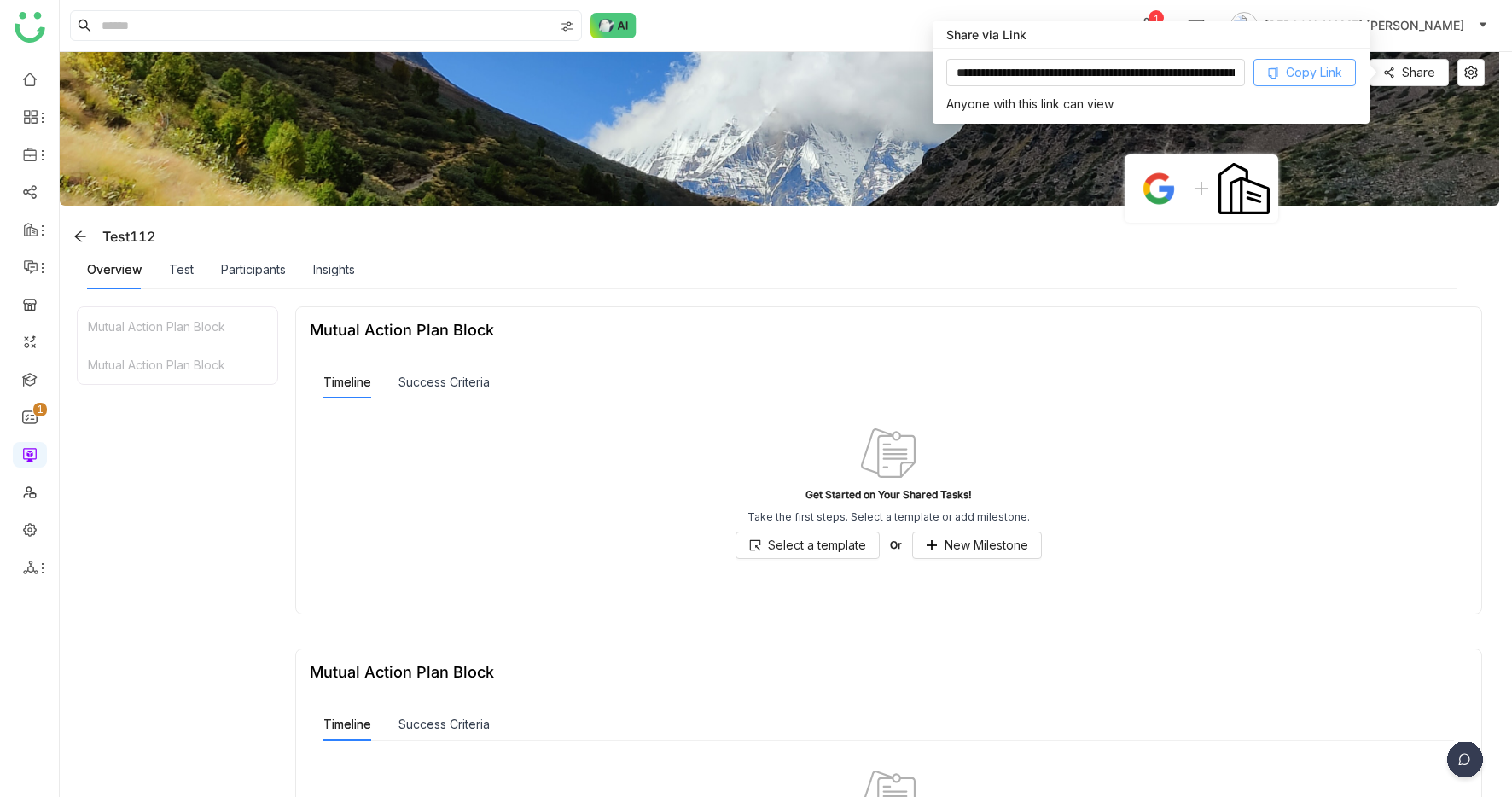
click at [1275, 71] on icon at bounding box center [1273, 72] width 12 height 12
click at [755, 181] on img at bounding box center [779, 129] width 1440 height 154
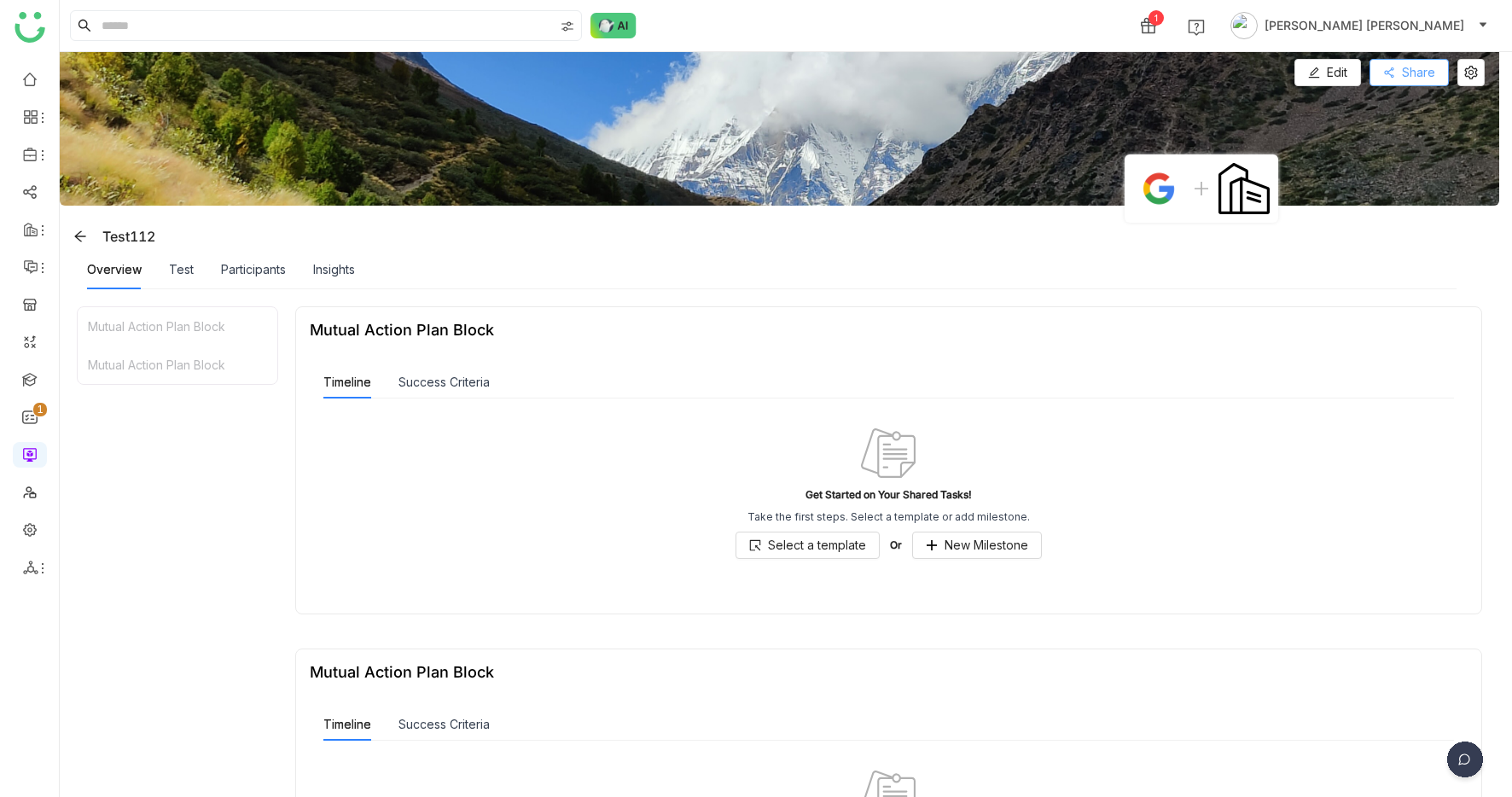
click at [1435, 66] on span "Share" at bounding box center [1419, 72] width 33 height 19
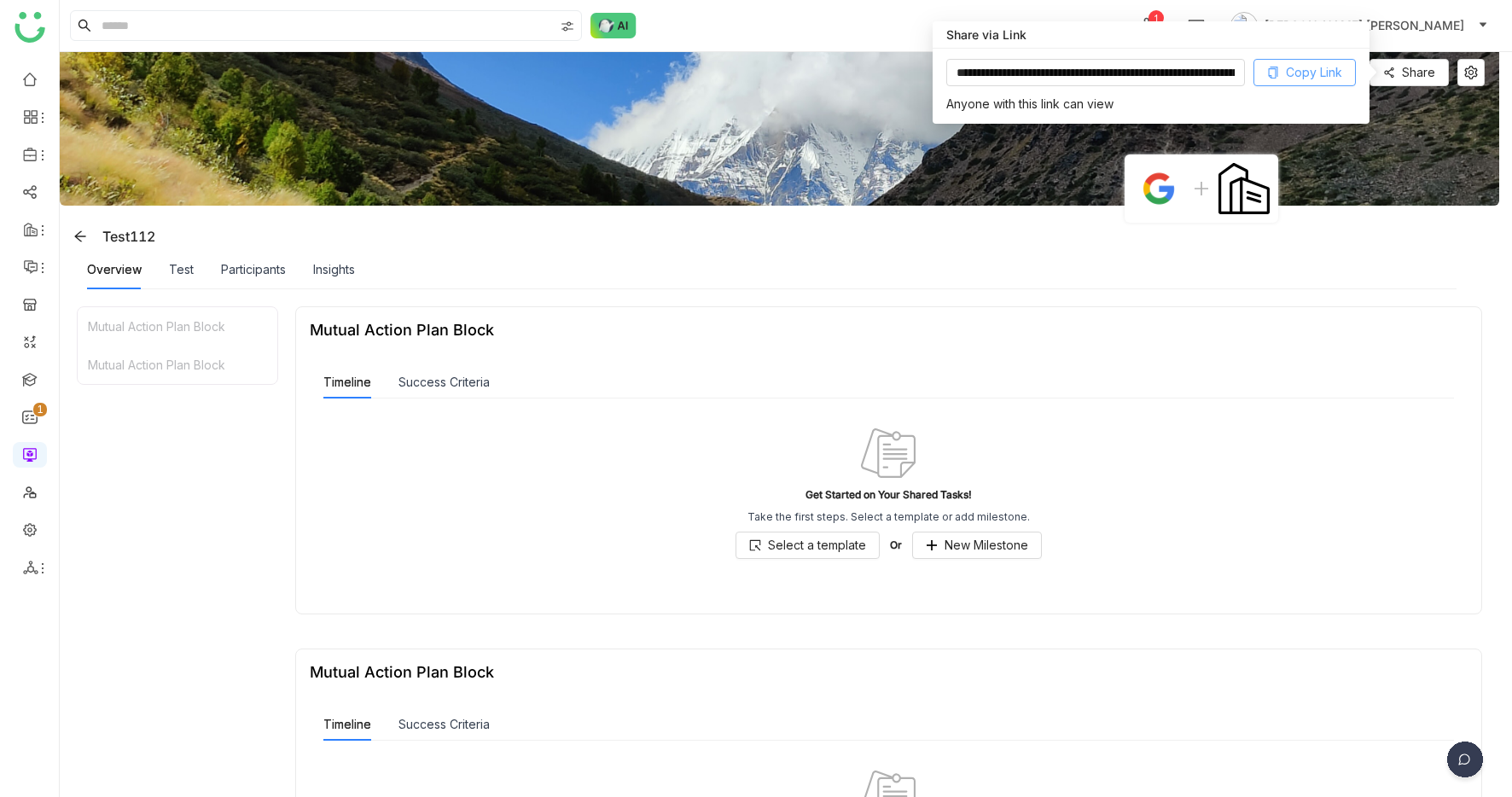
click at [1321, 71] on span "Copy Link" at bounding box center [1315, 72] width 57 height 19
